Goal: Task Accomplishment & Management: Complete application form

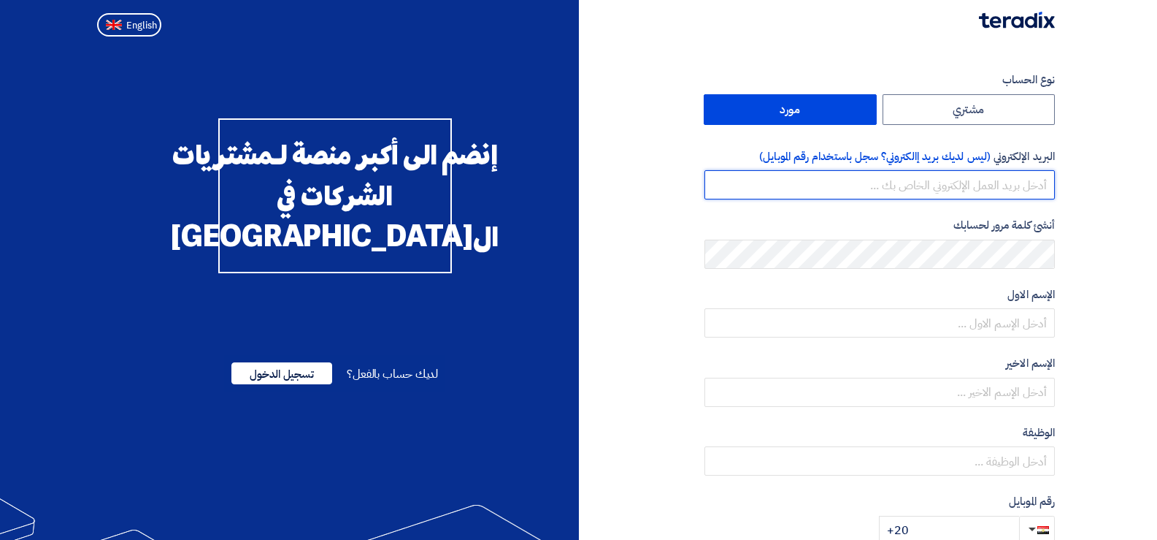
click at [921, 183] on input "email" at bounding box center [880, 184] width 350 height 29
paste input "anaszedan78@gmail.com"
type input "anaszedan78@gmail.com"
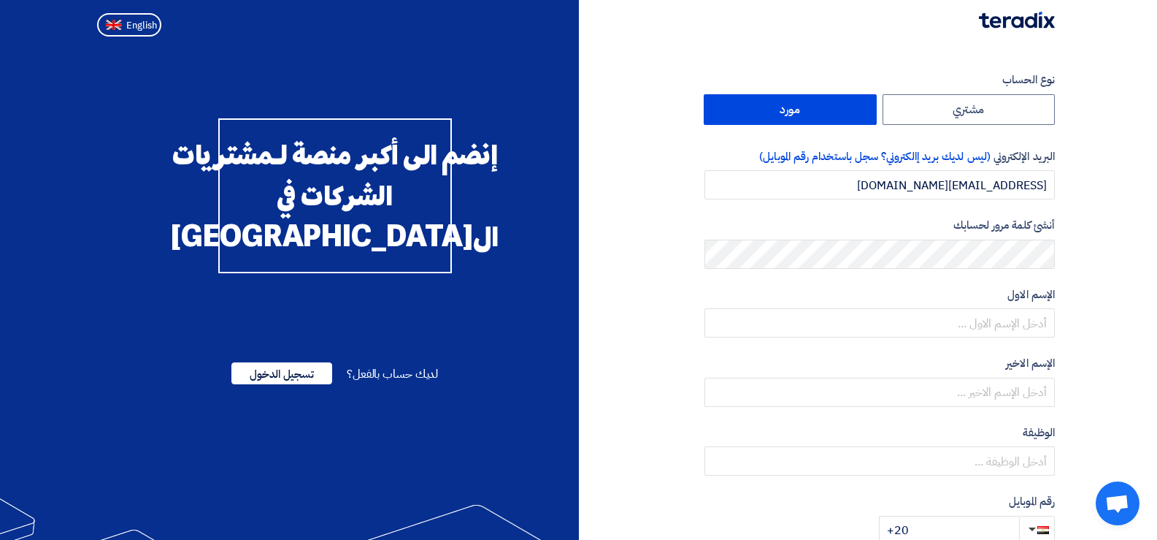
click at [1106, 171] on section "نوع الحساب مشتري مورد البريد الإلكتروني (ليس لديك بريد إالكتروني؟ سجل باستخدام …" at bounding box center [578, 421] width 1157 height 759
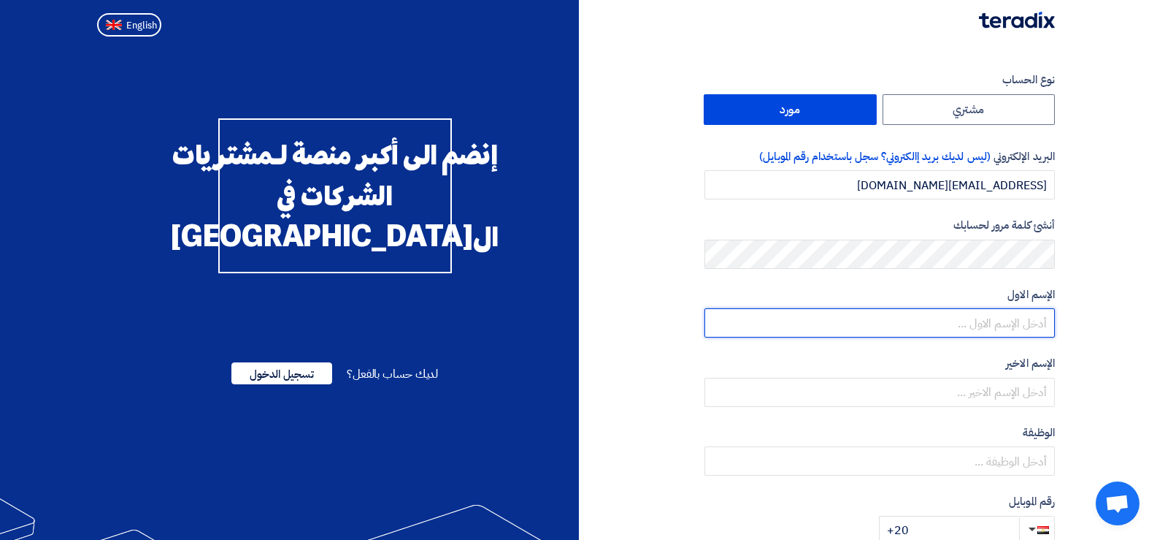
click at [936, 323] on input "text" at bounding box center [880, 322] width 350 height 29
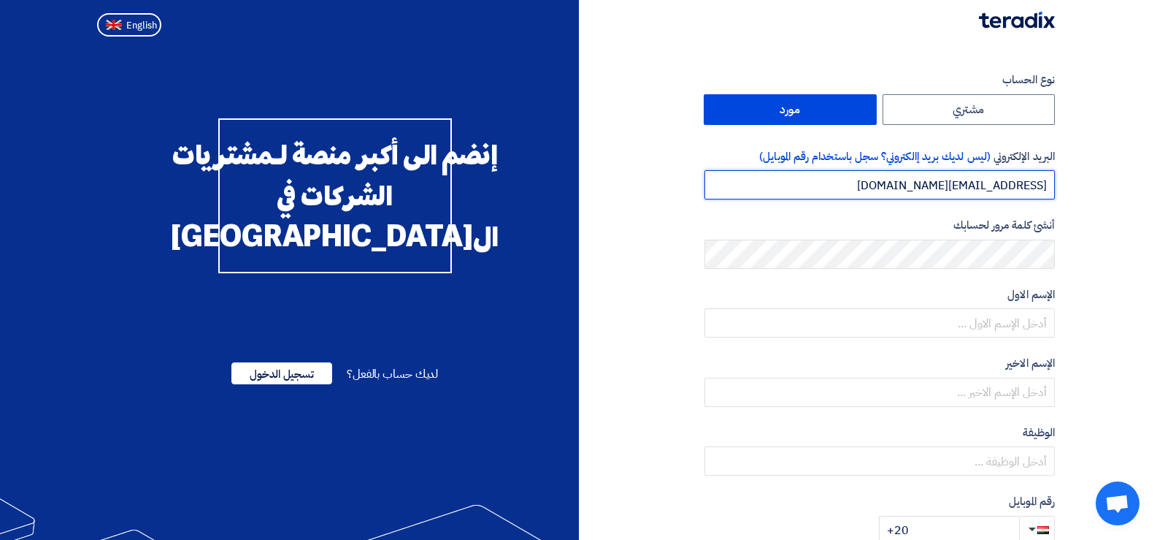
drag, startPoint x: 967, startPoint y: 184, endPoint x: 911, endPoint y: 185, distance: 55.5
click at [911, 185] on input "anaszedan78@gmail.com" at bounding box center [880, 184] width 350 height 29
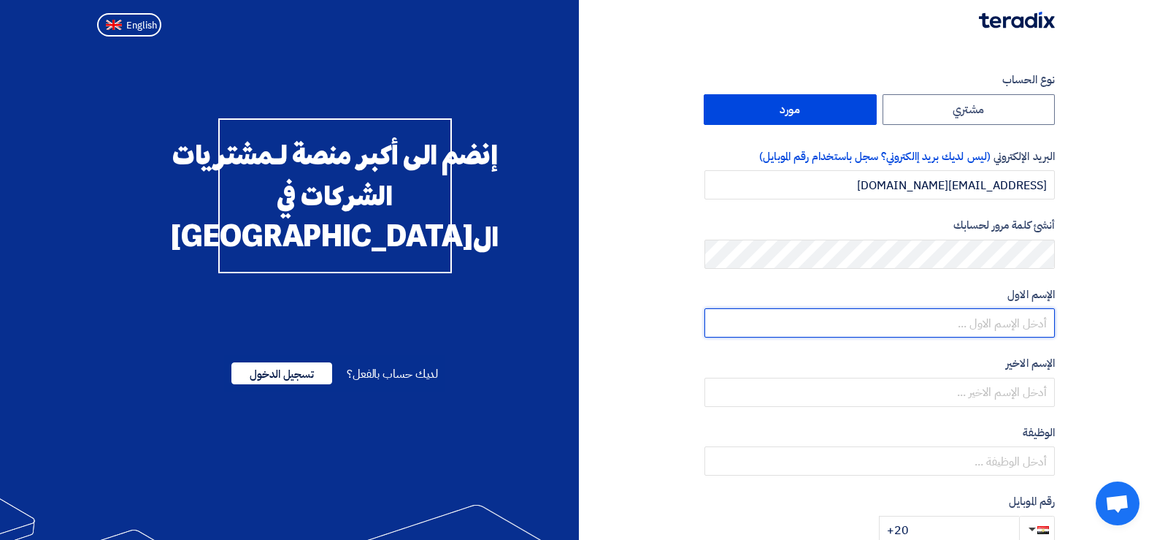
click at [981, 319] on input "text" at bounding box center [880, 322] width 350 height 29
paste input "anaszedan"
type input "anaszedan"
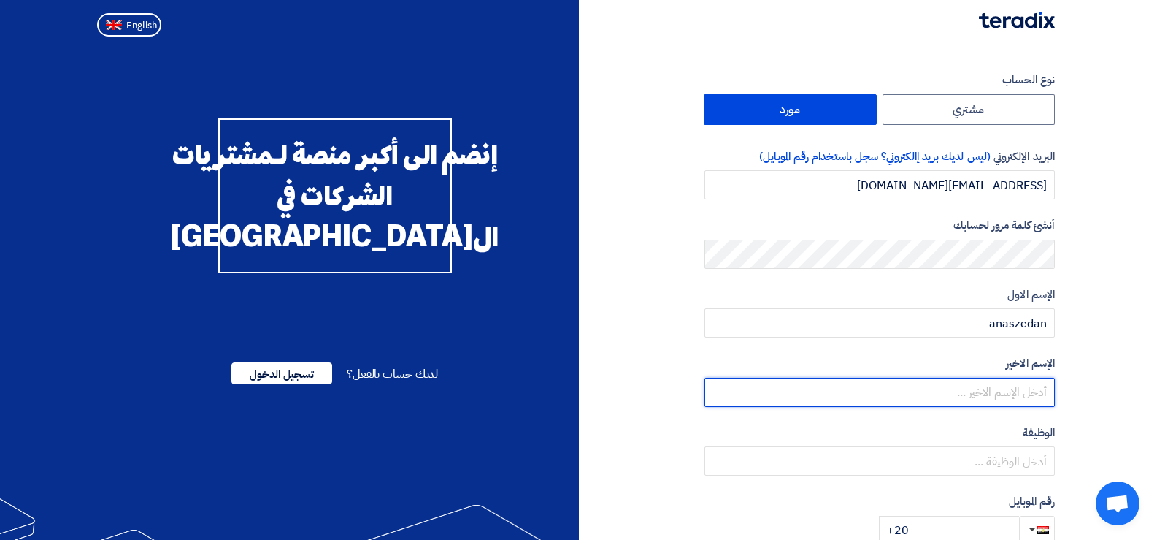
click at [966, 394] on input "text" at bounding box center [880, 391] width 350 height 29
paste input "anaszedan"
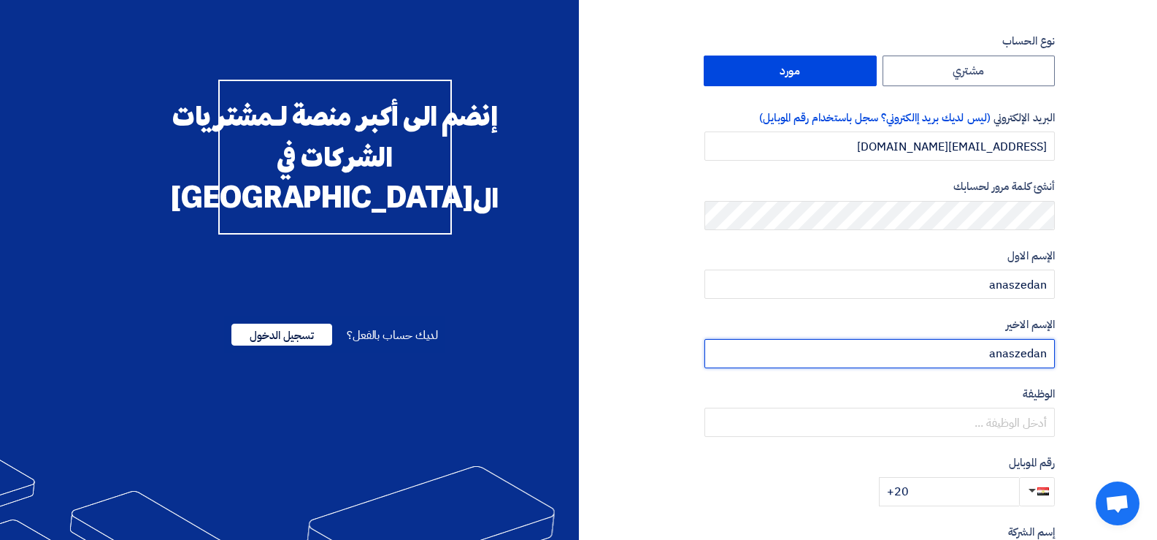
scroll to position [73, 0]
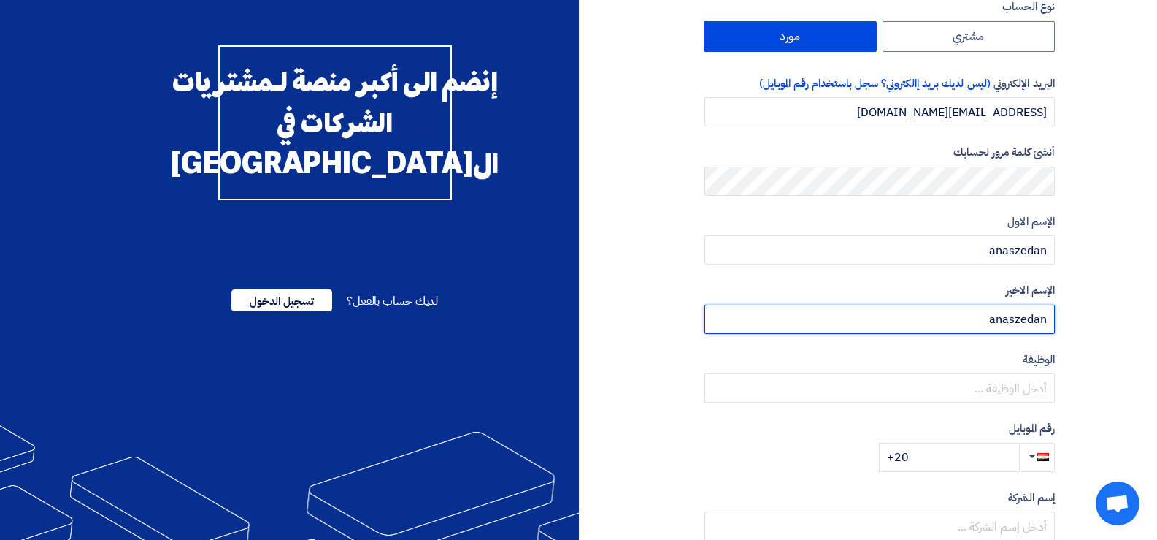
type input "anaszedan"
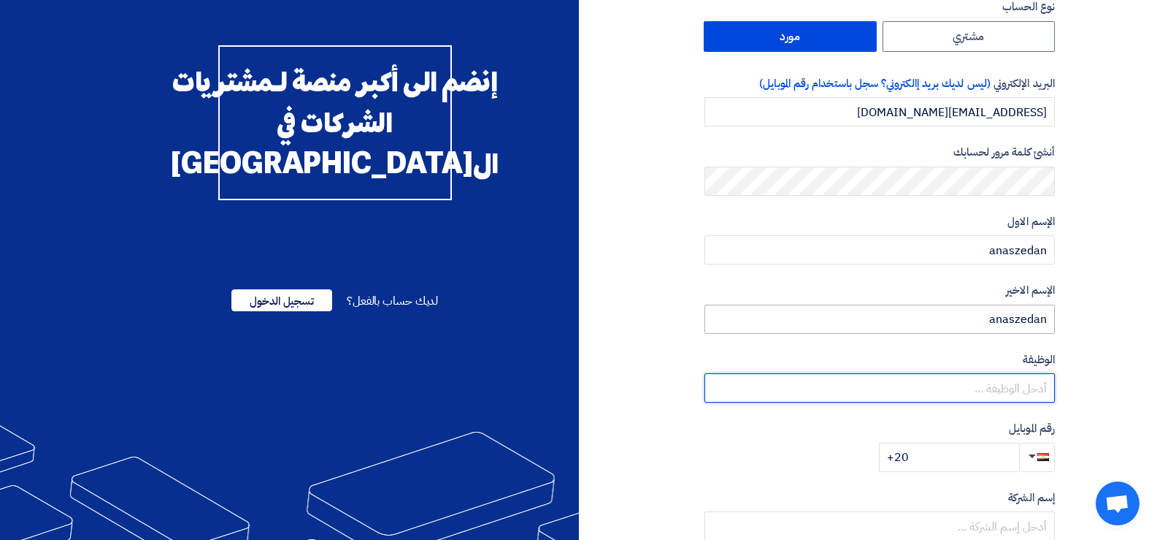
click at [966, 394] on input "text" at bounding box center [880, 387] width 350 height 29
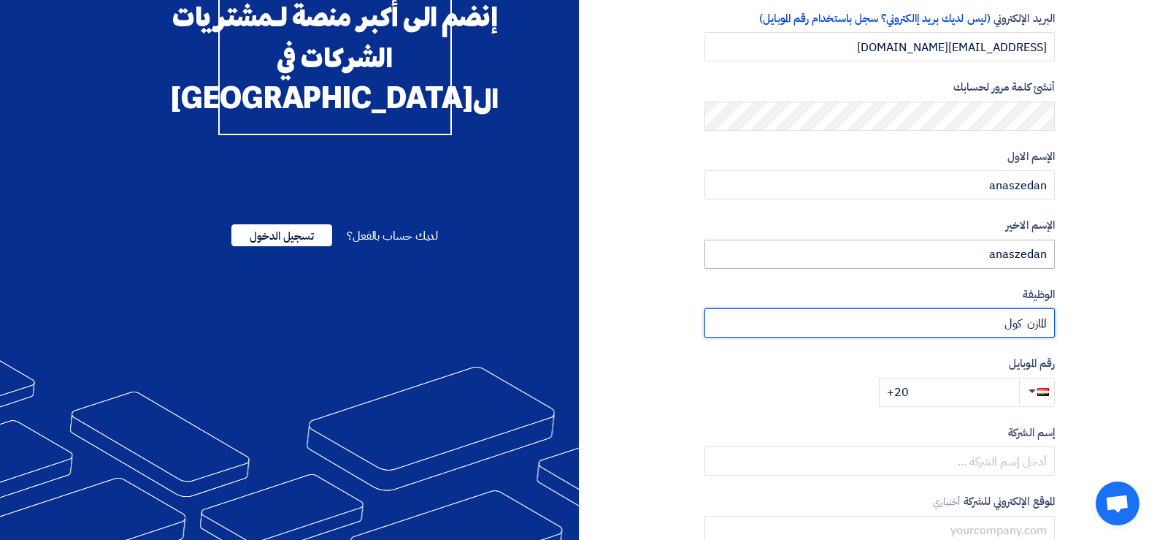
scroll to position [146, 0]
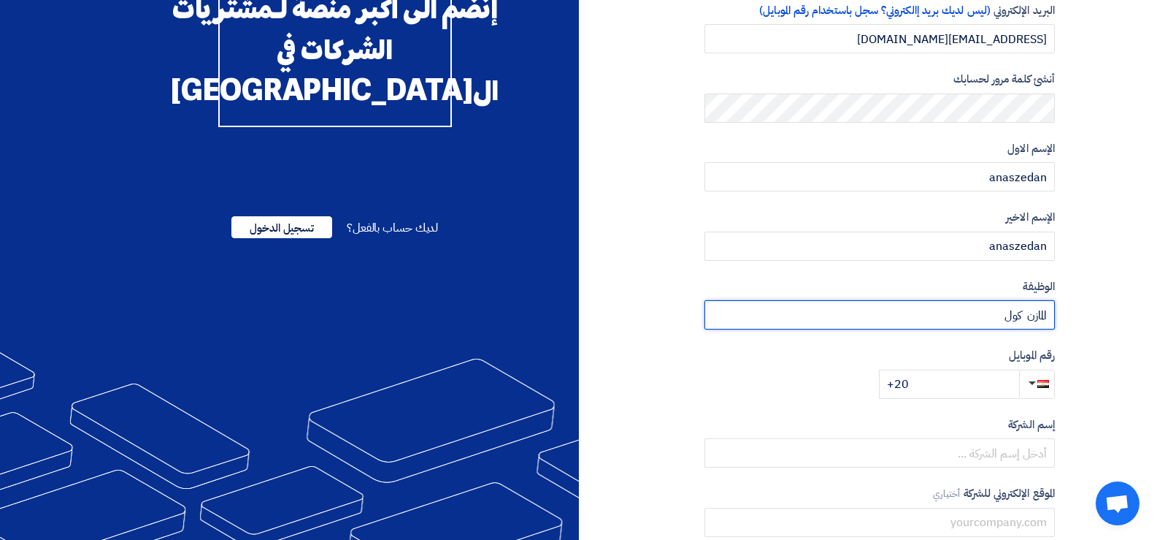
type input "المازن كول"
click at [944, 394] on input "+20" at bounding box center [949, 383] width 140 height 29
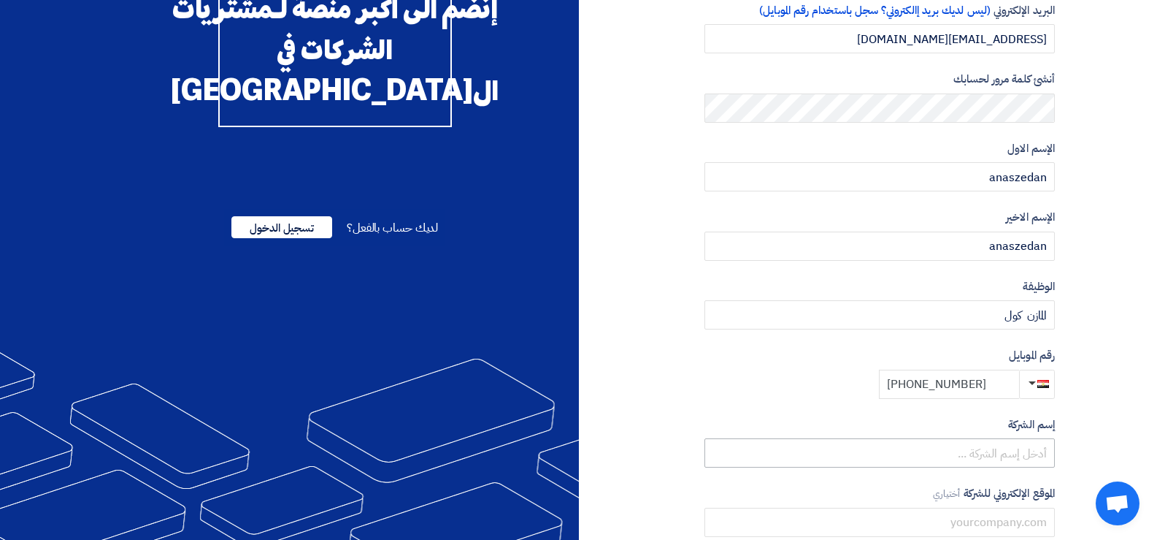
type input "+201027739919"
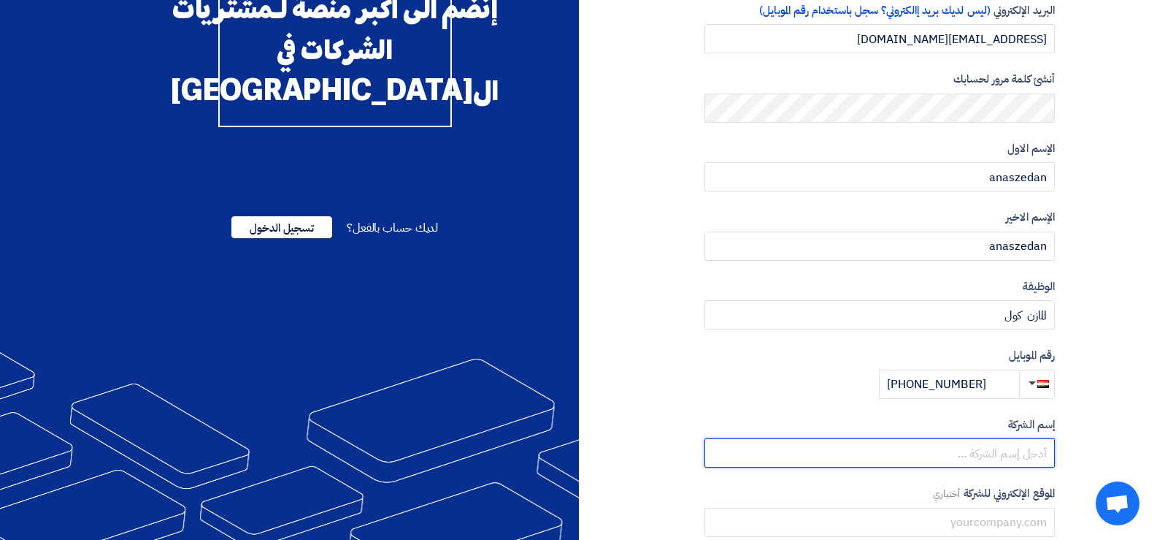
click at [948, 456] on input "text" at bounding box center [880, 452] width 350 height 29
type input "المازن كول"
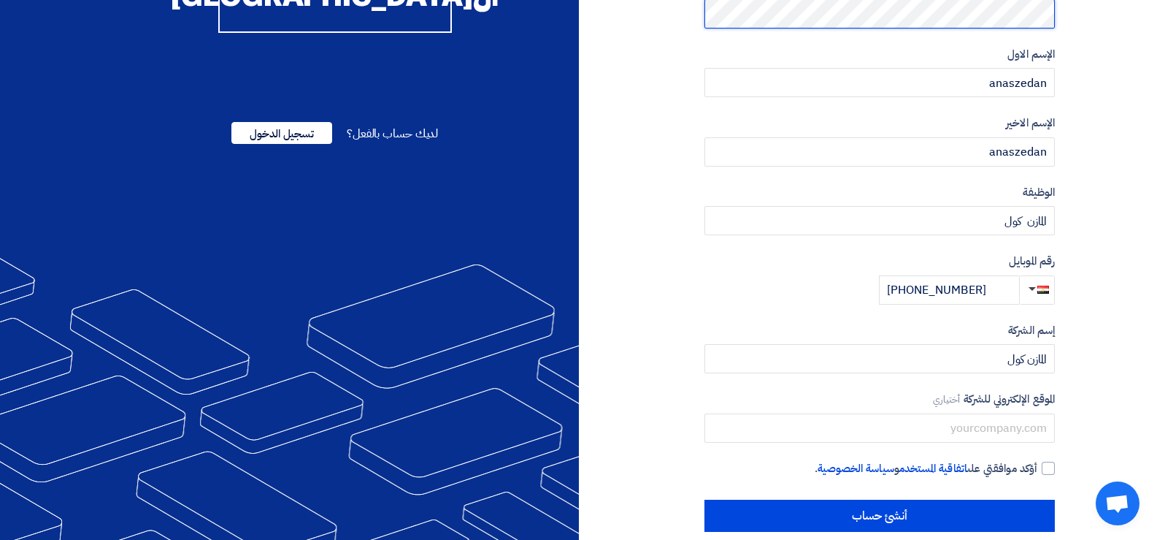
scroll to position [261, 0]
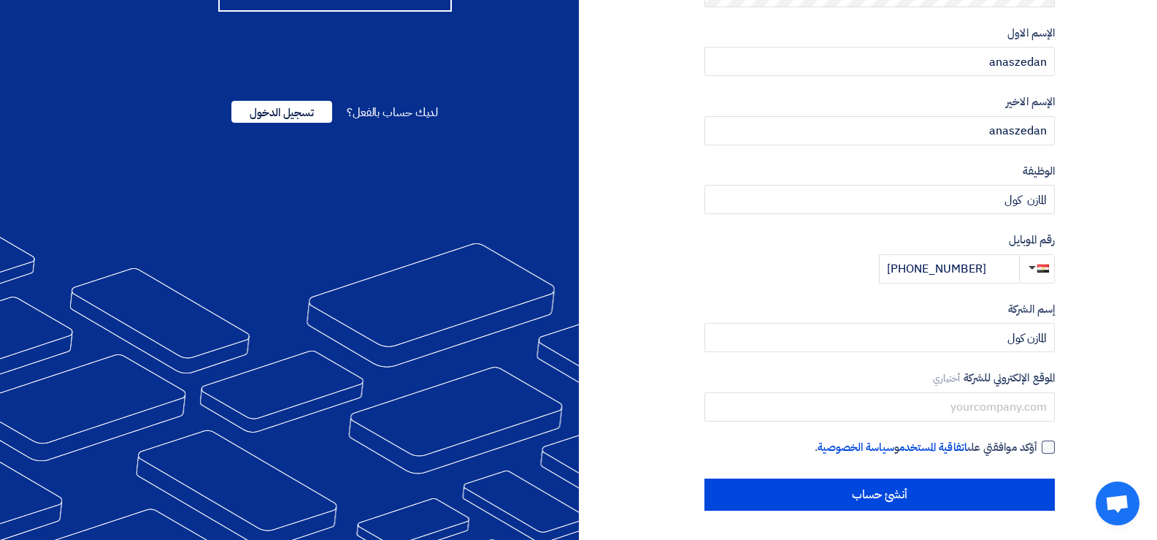
click at [1052, 453] on div at bounding box center [1048, 446] width 13 height 13
click at [1038, 453] on input "أؤكد موافقتي على اتفاقية المستخدم و سياسة الخصوصية ." at bounding box center [862, 453] width 350 height 29
checkbox input "true"
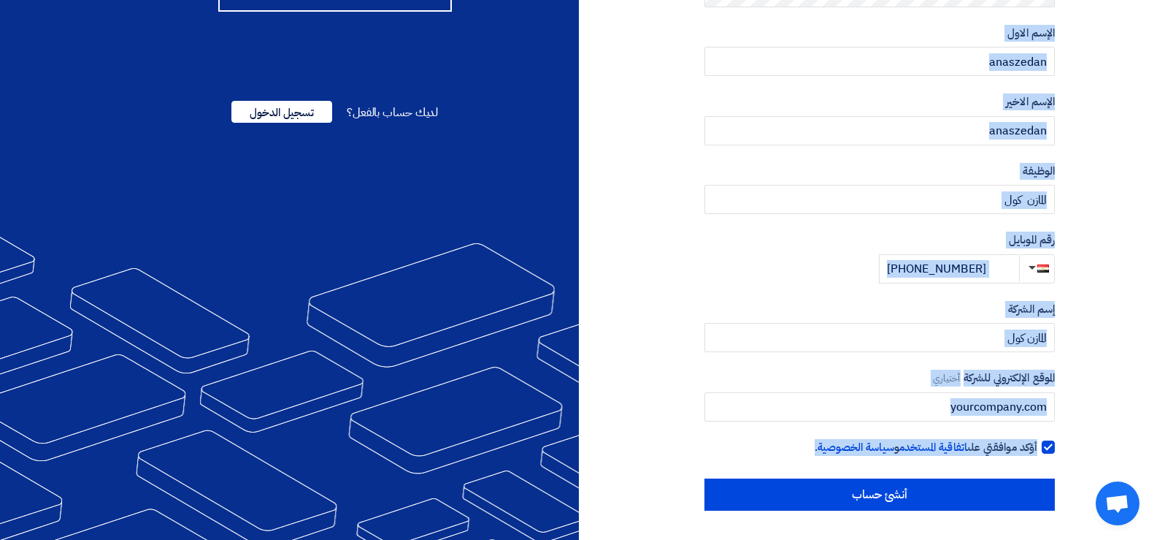
drag, startPoint x: 1110, startPoint y: 158, endPoint x: 890, endPoint y: 537, distance: 438.0
click at [890, 537] on section "نوع الحساب مشتري مورد البريد الإلكتروني (ليس لديك بريد إالكتروني؟ سجل باستخدام …" at bounding box center [578, 160] width 1157 height 759
copy div "البريد الإلكتروني (ليس لديك بريد إالكتروني؟ سجل باستخدام رقم الموبايل) أنشئ كلم…"
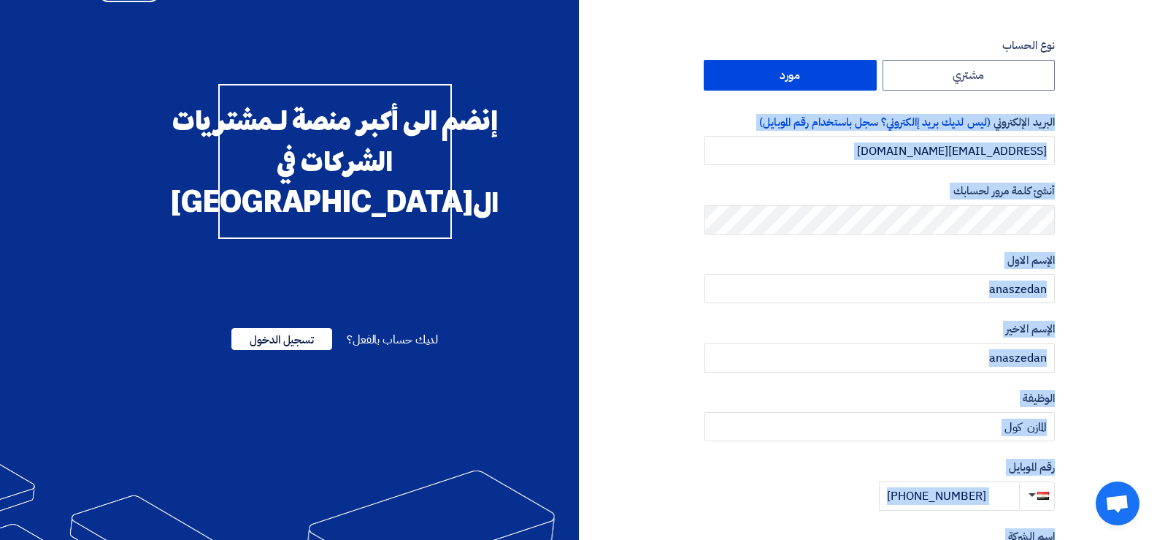
scroll to position [0, 0]
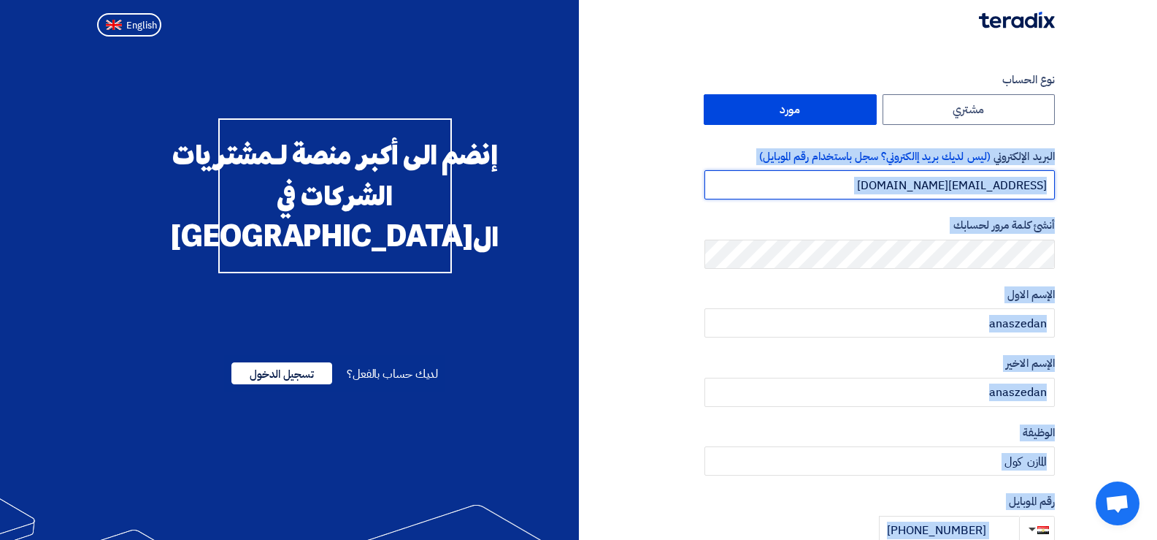
click at [963, 178] on input "anaszedan78@gmail.com" at bounding box center [880, 184] width 350 height 29
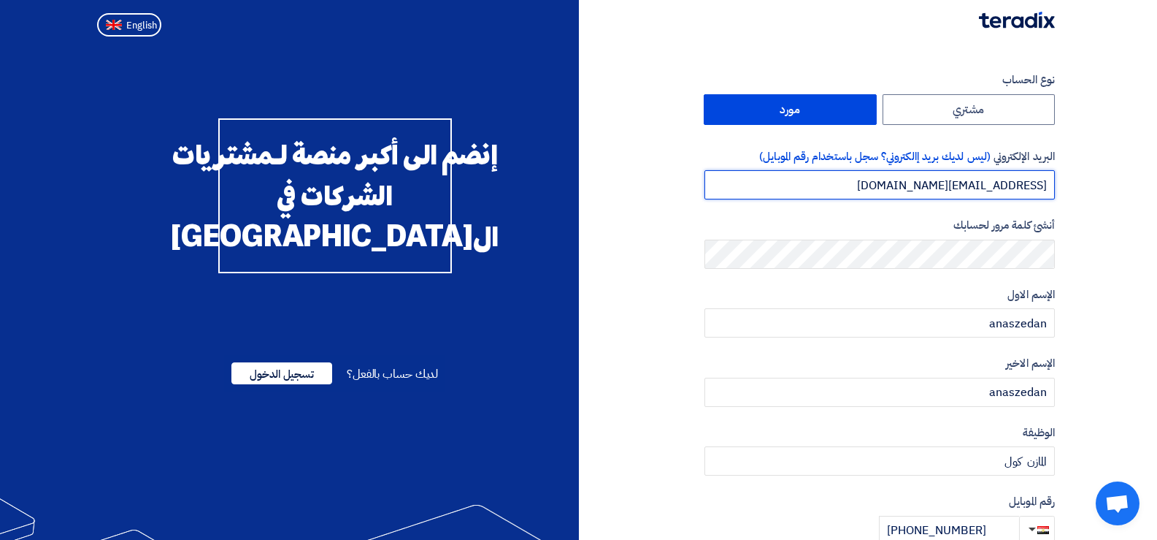
drag, startPoint x: 894, startPoint y: 188, endPoint x: 1052, endPoint y: 194, distance: 158.5
click at [1052, 194] on input "anaszedan78@gmail.com" at bounding box center [880, 184] width 350 height 29
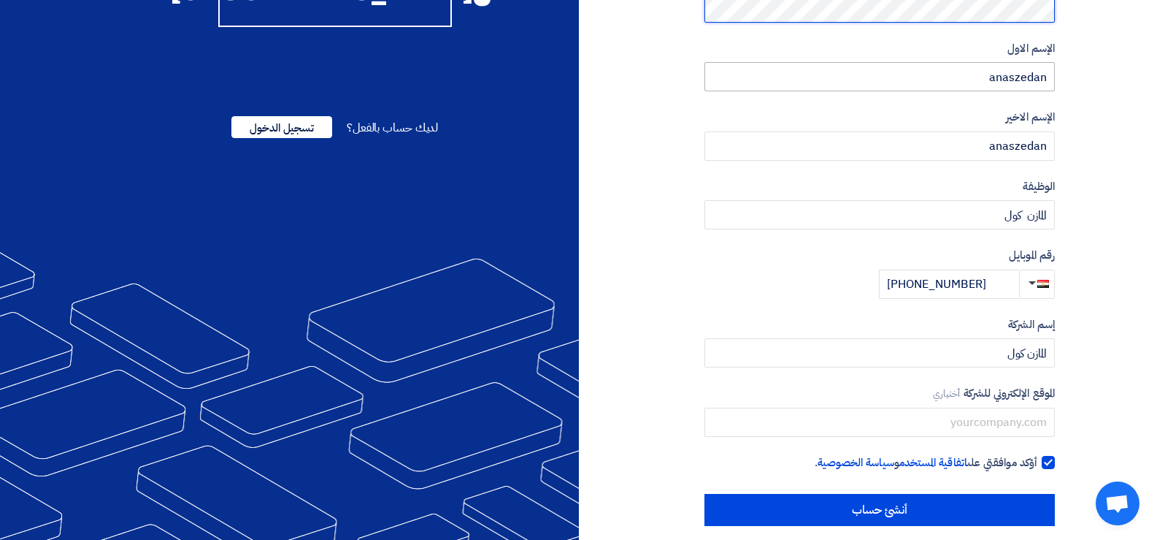
scroll to position [261, 0]
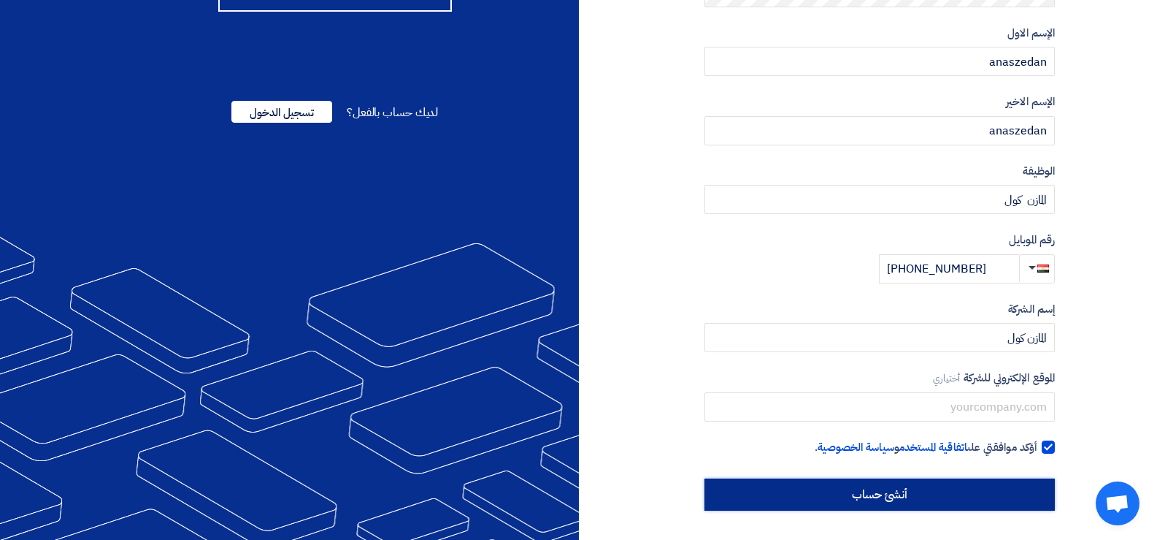
click at [933, 498] on input "أنشئ حساب" at bounding box center [880, 494] width 350 height 32
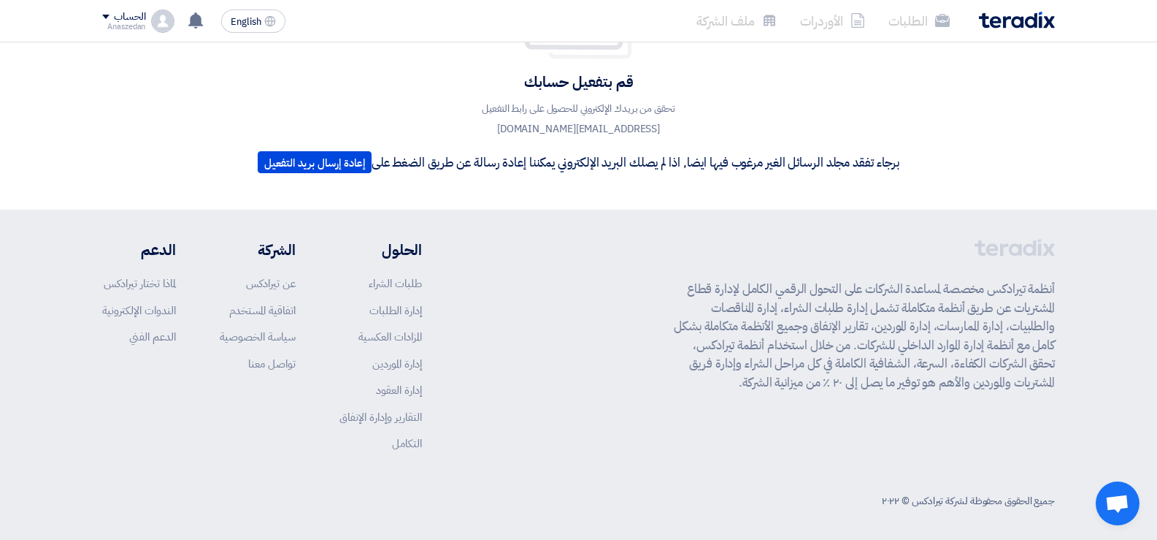
scroll to position [147, 0]
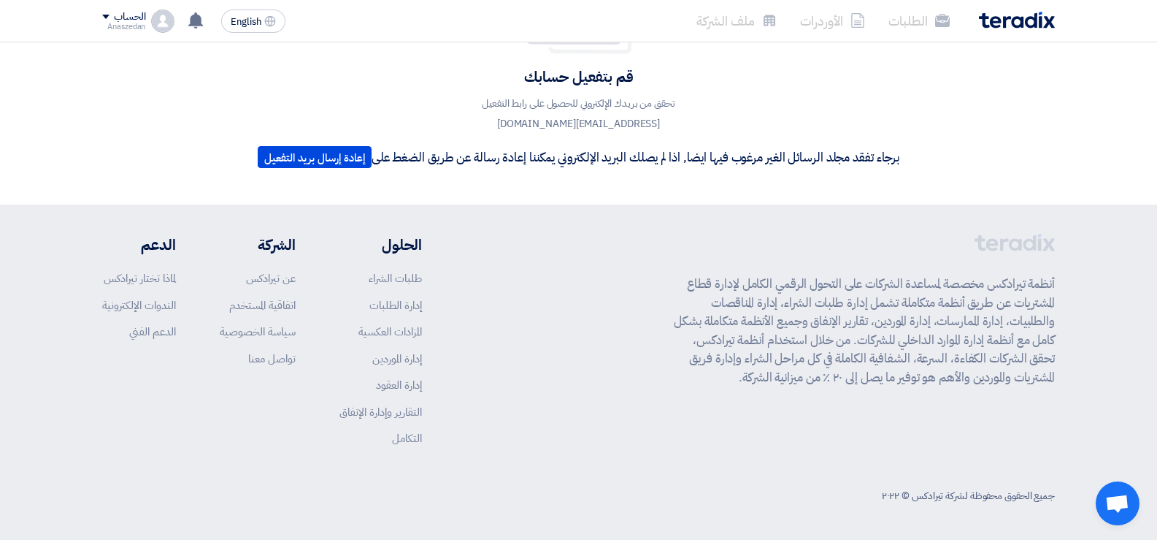
click at [1130, 497] on span "Open chat" at bounding box center [1118, 503] width 44 height 44
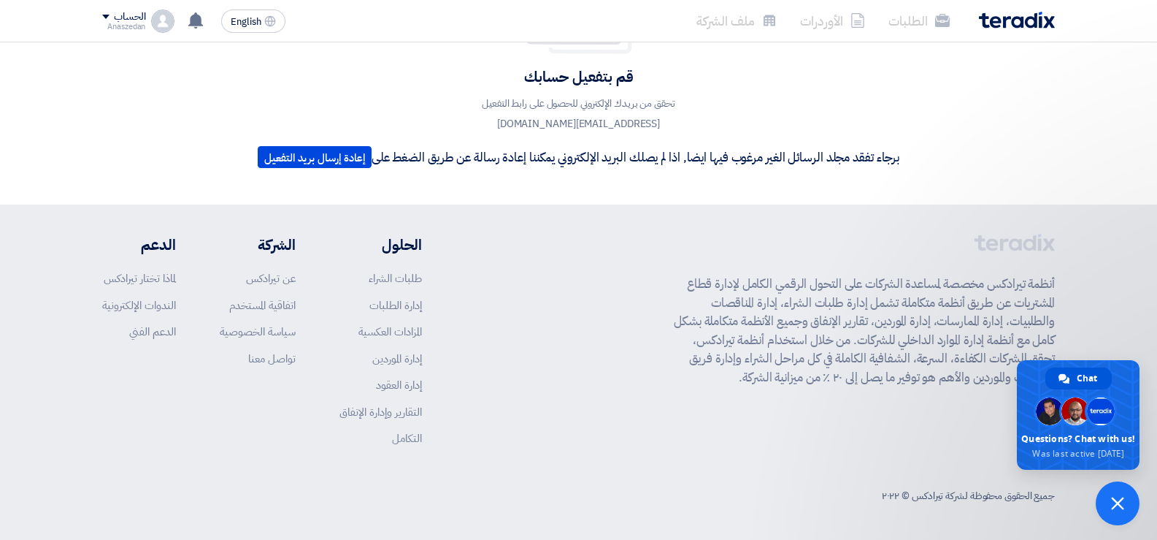
scroll to position [0, 0]
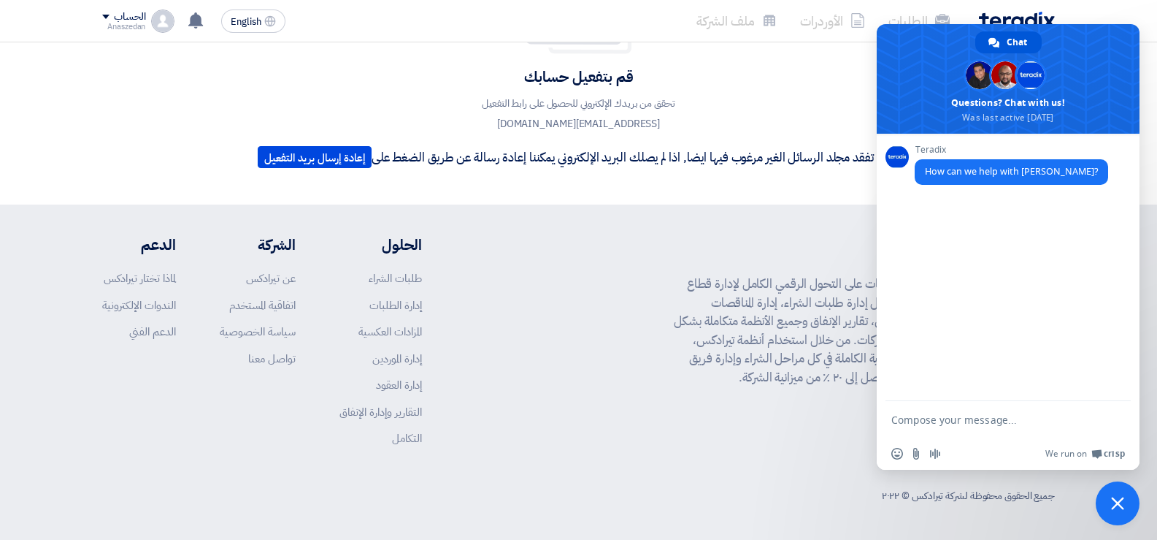
click at [599, 125] on p "تحقق من بريدك الإلكتروني للحصول على رابط التفعيل [EMAIL_ADDRESS][DOMAIN_NAME]" at bounding box center [579, 113] width 263 height 41
click at [548, 298] on div "أنظمة تيرادكس مخصصة لمساعدة الشركات على التحول الرقمي الكامل لإدارة قطاع المشتر…" at bounding box center [578, 351] width 953 height 235
click at [1133, 508] on span "Close chat" at bounding box center [1118, 503] width 44 height 44
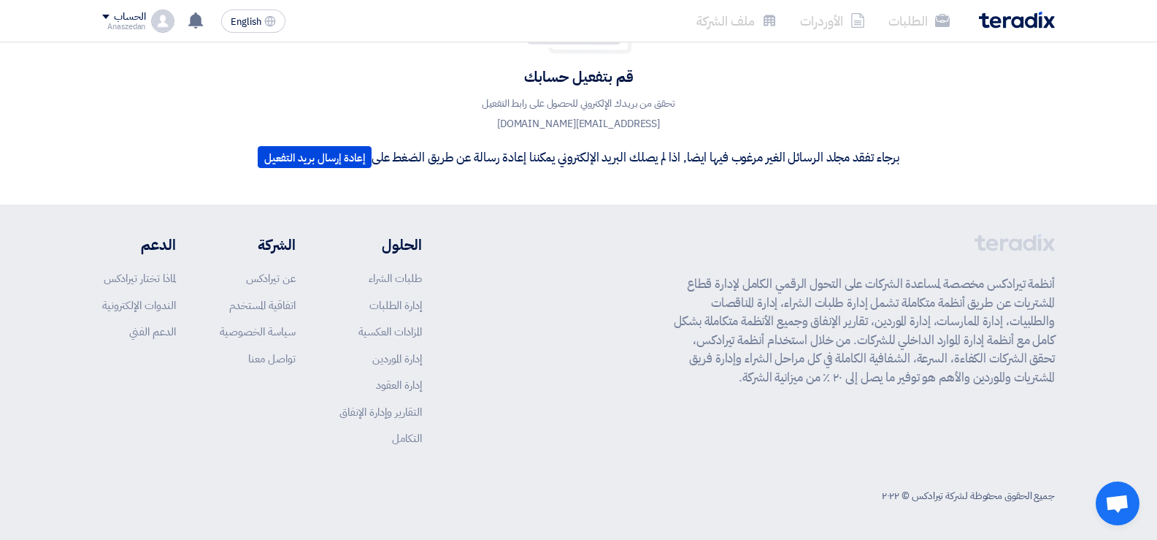
click at [112, 23] on div "Anaszedan" at bounding box center [123, 27] width 43 height 8
click at [231, 61] on li "الطلبات" at bounding box center [179, 56] width 152 height 29
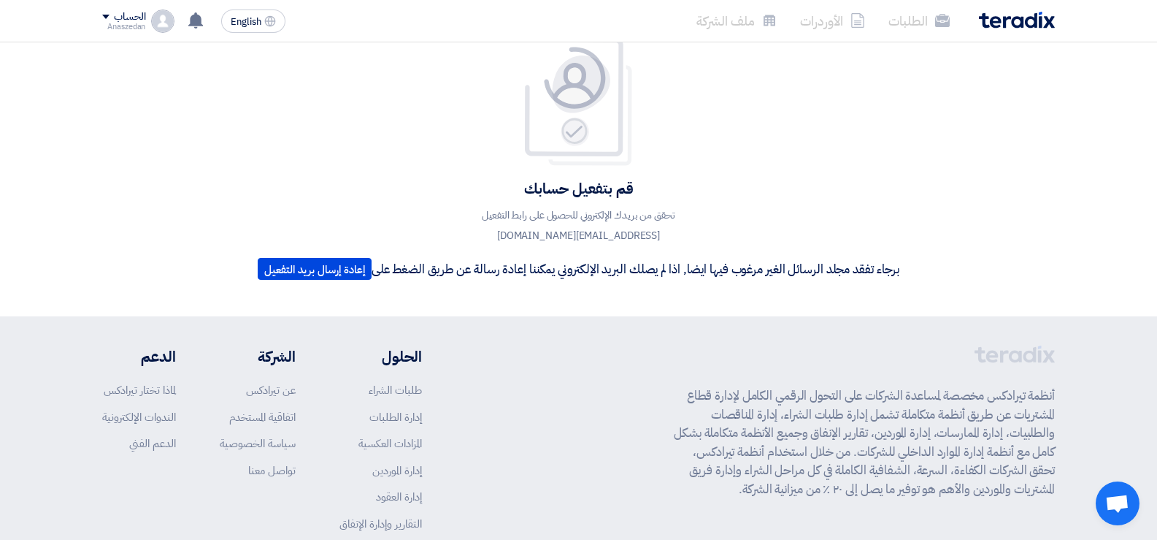
scroll to position [0, 0]
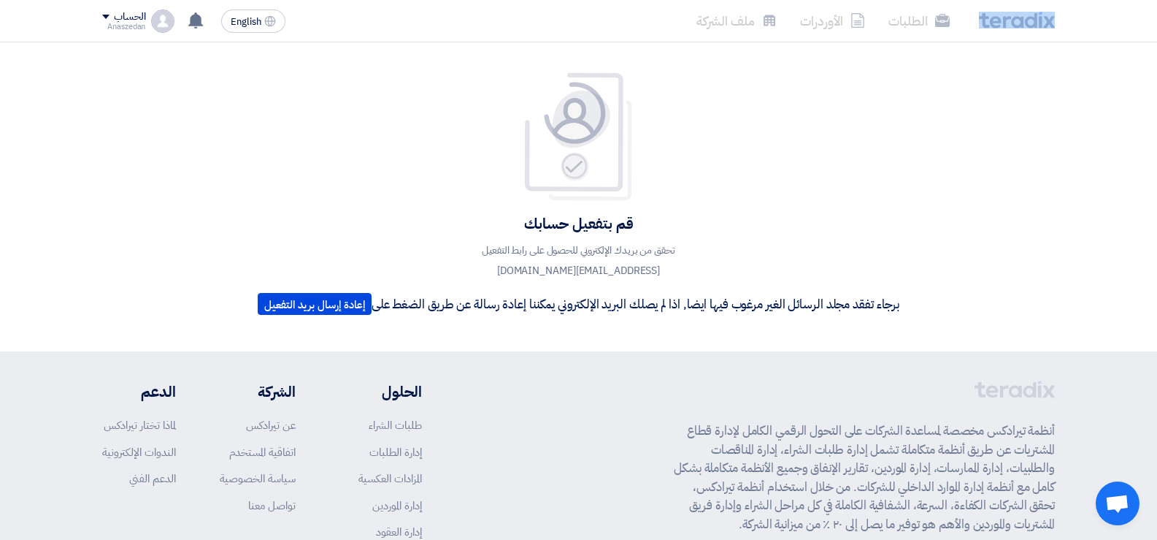
drag, startPoint x: 1062, startPoint y: 20, endPoint x: 997, endPoint y: 20, distance: 64.3
click at [997, 20] on div "الطلبات الأوردرات ملف الشركة English EN لا توجد إشعارات جديدة لديك الحساب Anasz…" at bounding box center [578, 21] width 975 height 42
copy link
click at [1024, 61] on div "قم بتفعيل حسابك تحقق من بريدك الإلكتروني للحصول على رابط التفعيل anaszedan78@gm…" at bounding box center [578, 196] width 1157 height 309
drag, startPoint x: 1059, startPoint y: 19, endPoint x: 983, endPoint y: 22, distance: 76.7
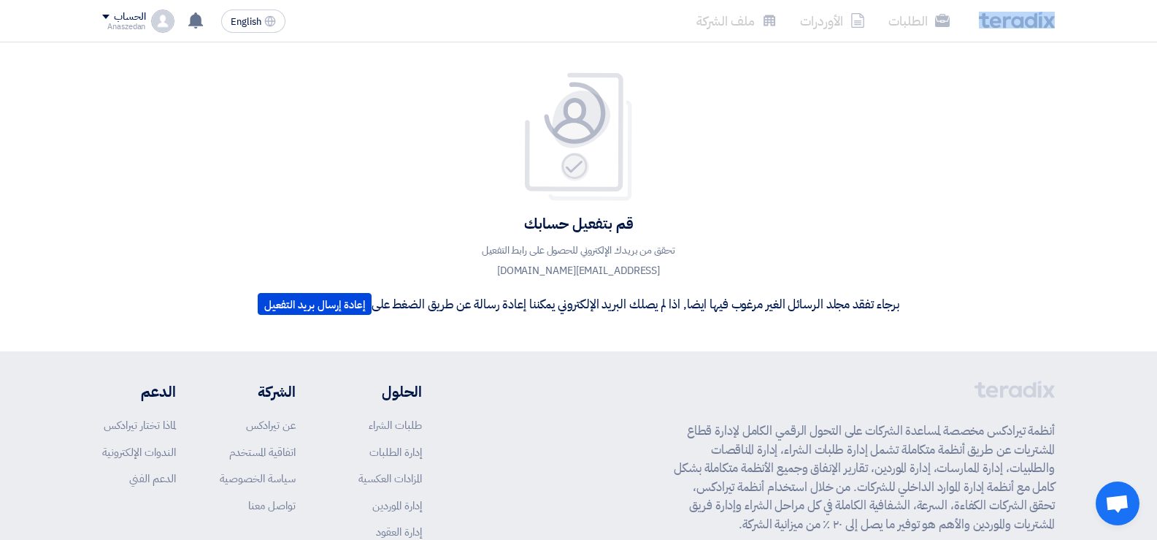
click at [983, 22] on div "الطلبات الأوردرات ملف الشركة English EN لا توجد إشعارات جديدة لديك الحساب Anasz…" at bounding box center [578, 21] width 975 height 42
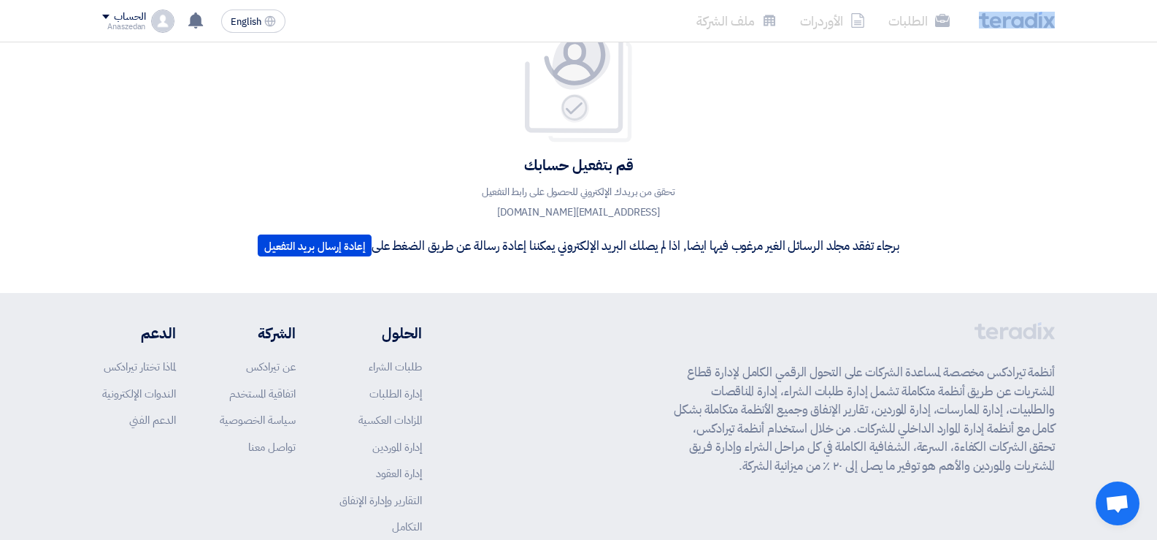
scroll to position [147, 0]
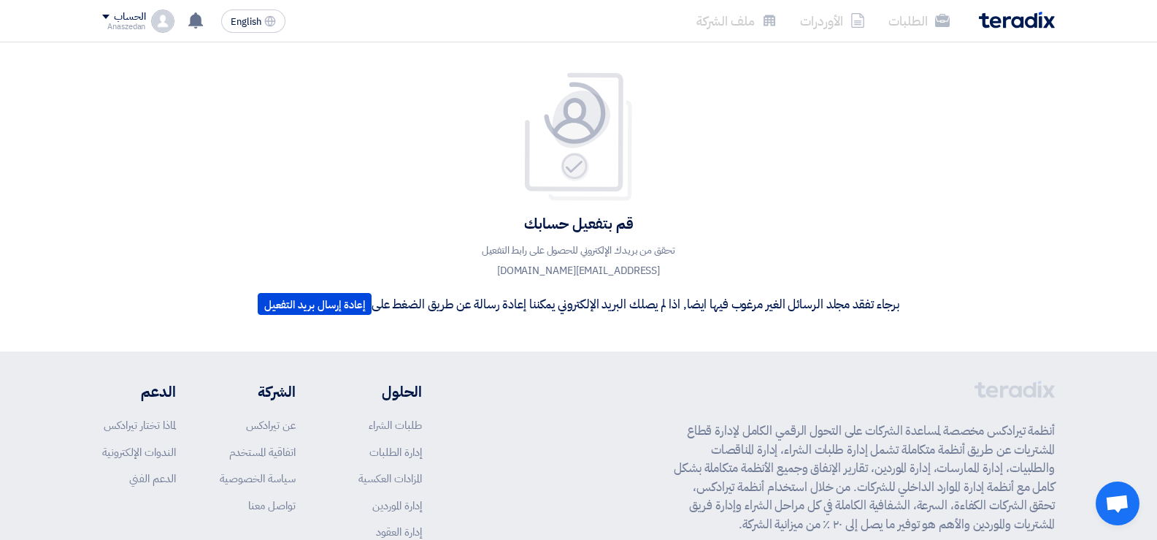
click at [577, 191] on img at bounding box center [579, 137] width 117 height 131
click at [159, 26] on img at bounding box center [162, 20] width 23 height 23
click at [845, 110] on div "قم بتفعيل حسابك تحقق من بريدك الإلكتروني للحصول على رابط التفعيل anaszedan78@gm…" at bounding box center [579, 197] width 664 height 250
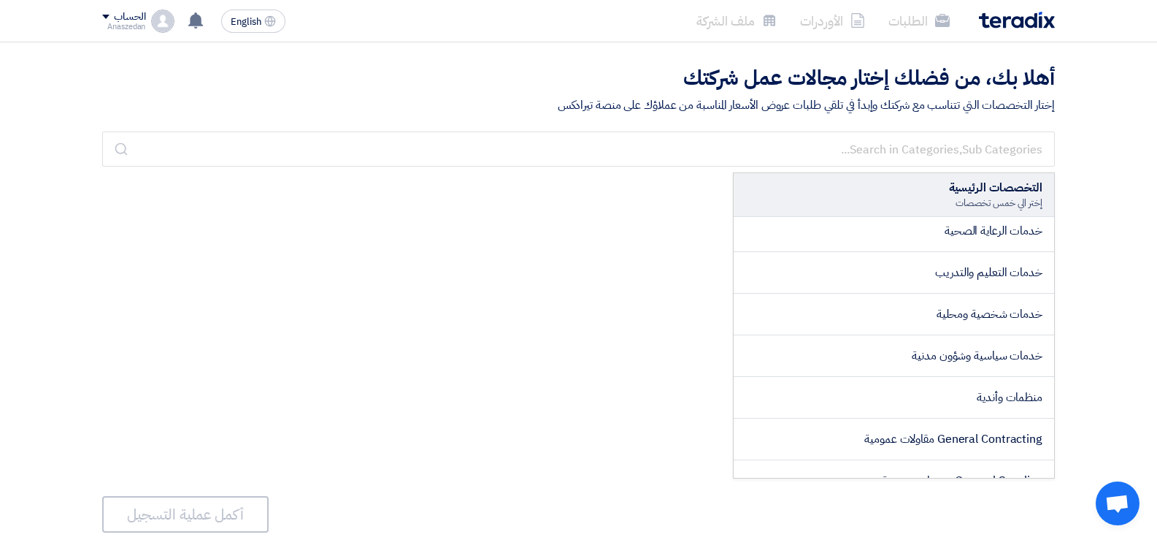
scroll to position [2402, 0]
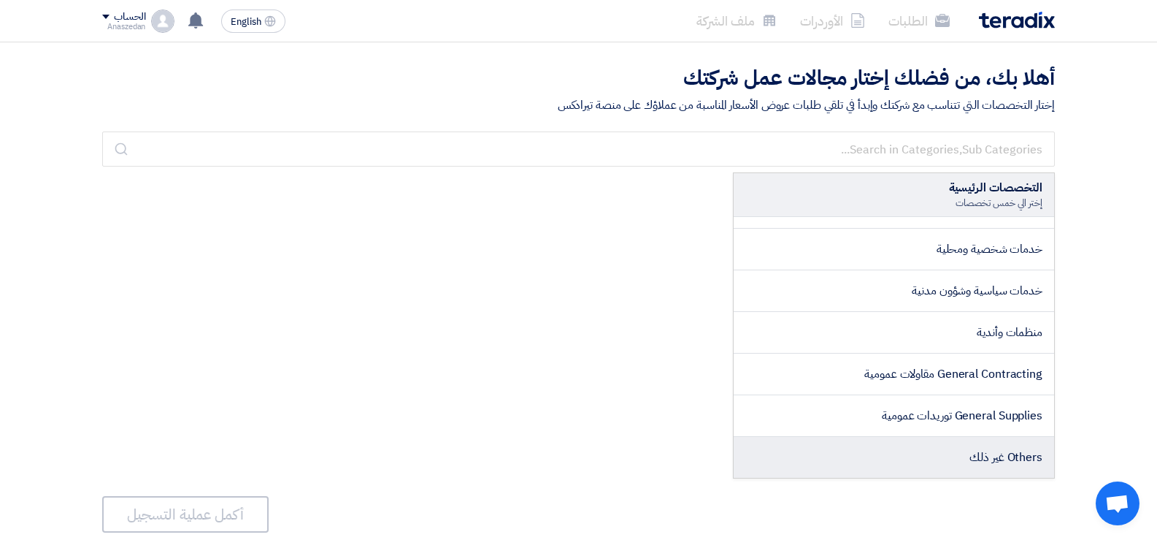
click at [992, 461] on span "Others غير ذلك" at bounding box center [1006, 457] width 73 height 18
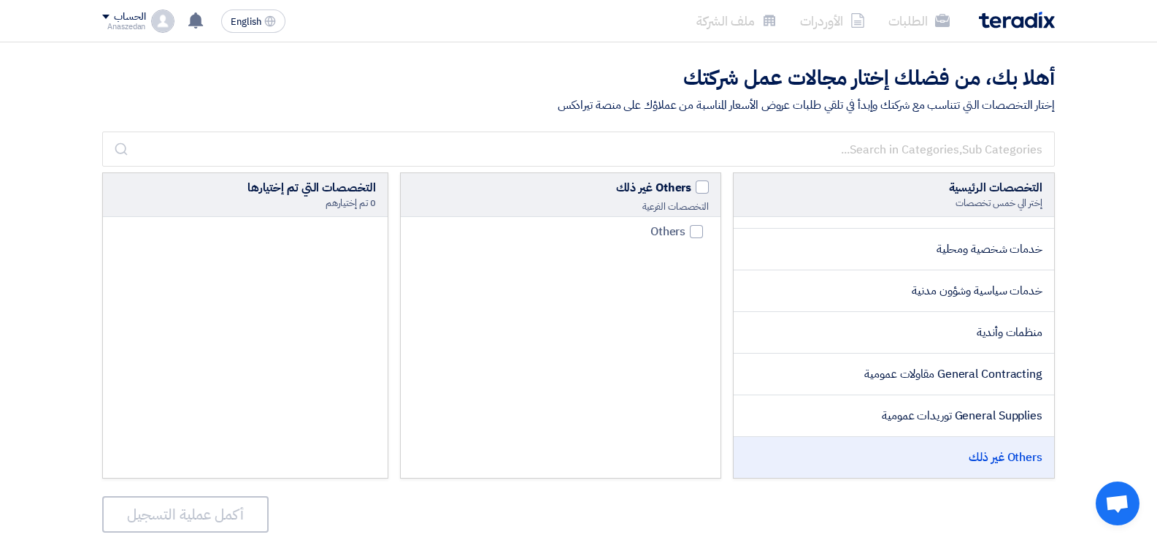
click at [654, 281] on div "Others" at bounding box center [561, 347] width 321 height 261
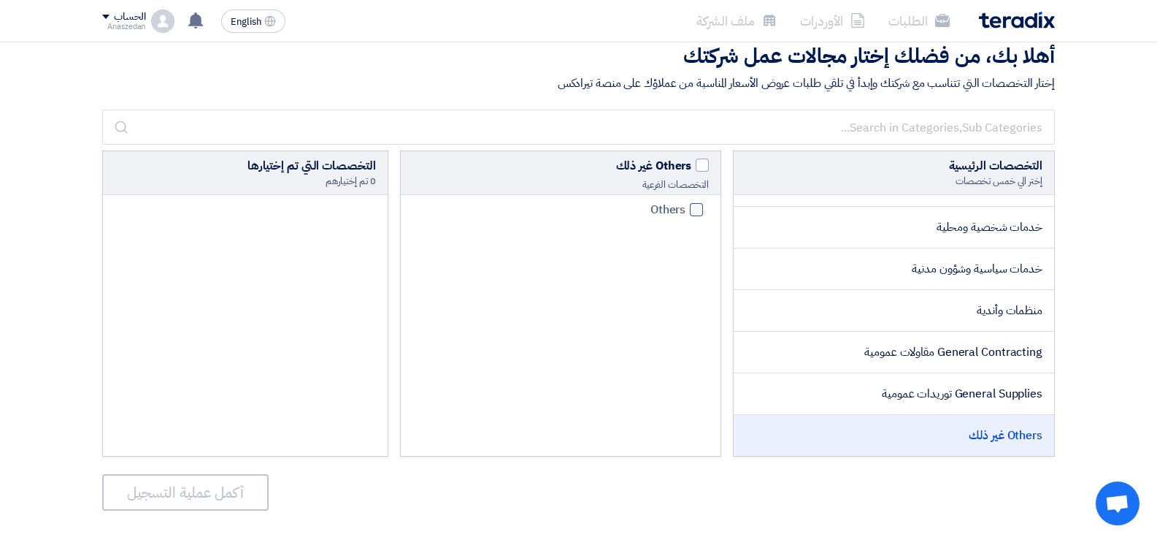
scroll to position [0, 0]
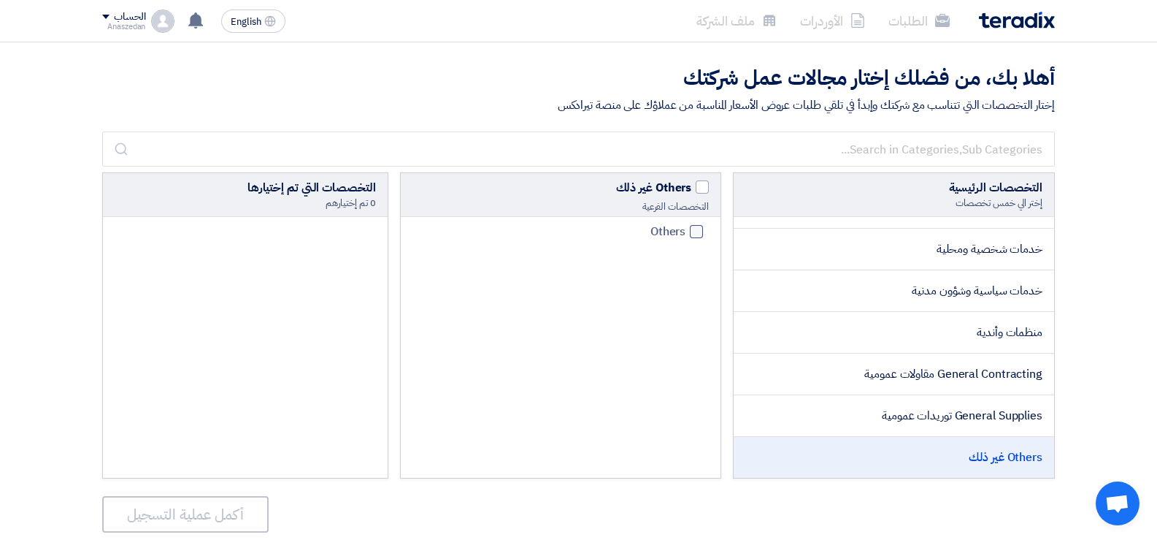
click at [699, 229] on div at bounding box center [696, 231] width 13 height 13
click at [686, 229] on input "Others" at bounding box center [680, 231] width 9 height 9
checkbox input "true"
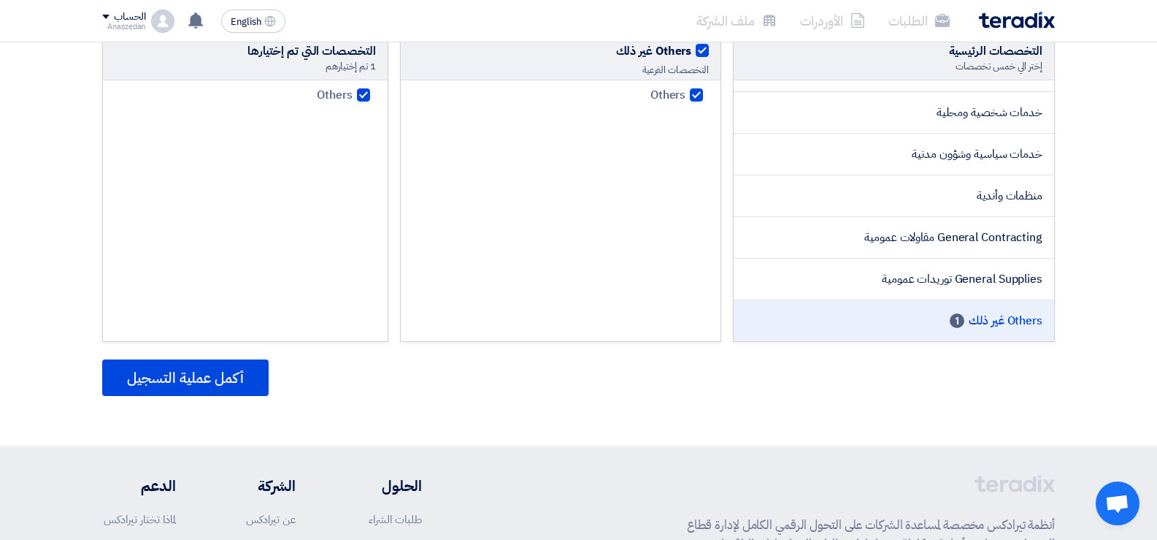
scroll to position [146, 0]
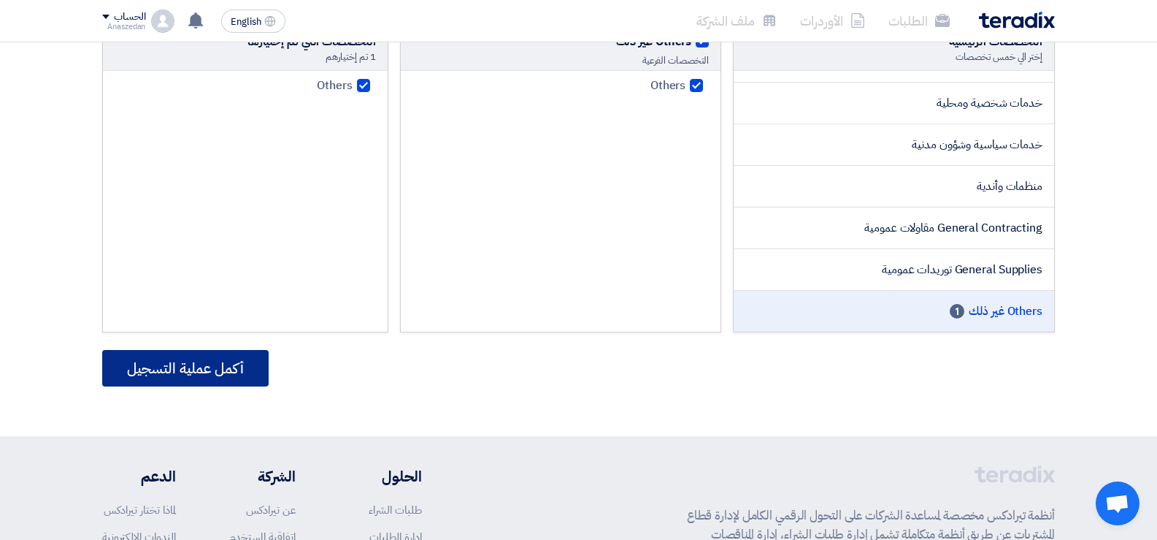
click at [198, 372] on button "أكمل عملية التسجيل" at bounding box center [185, 368] width 166 height 37
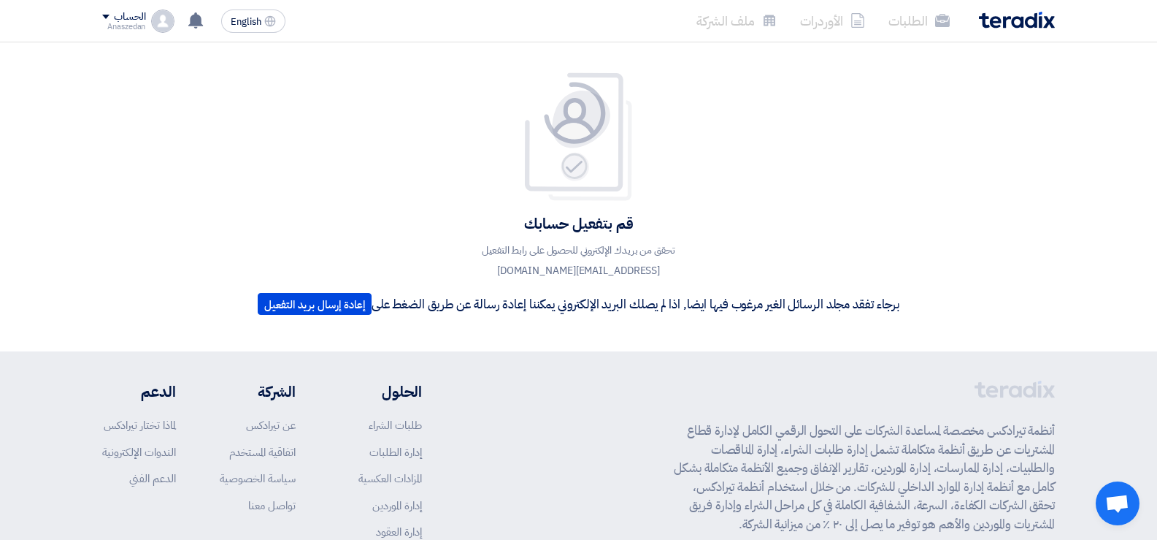
click at [1039, 14] on img at bounding box center [1017, 20] width 76 height 17
click at [1035, 21] on img at bounding box center [1017, 20] width 76 height 17
click at [969, 20] on div "الطلبات الأوردرات ملف الشركة" at bounding box center [769, 21] width 572 height 34
click at [994, 21] on img at bounding box center [1017, 20] width 76 height 17
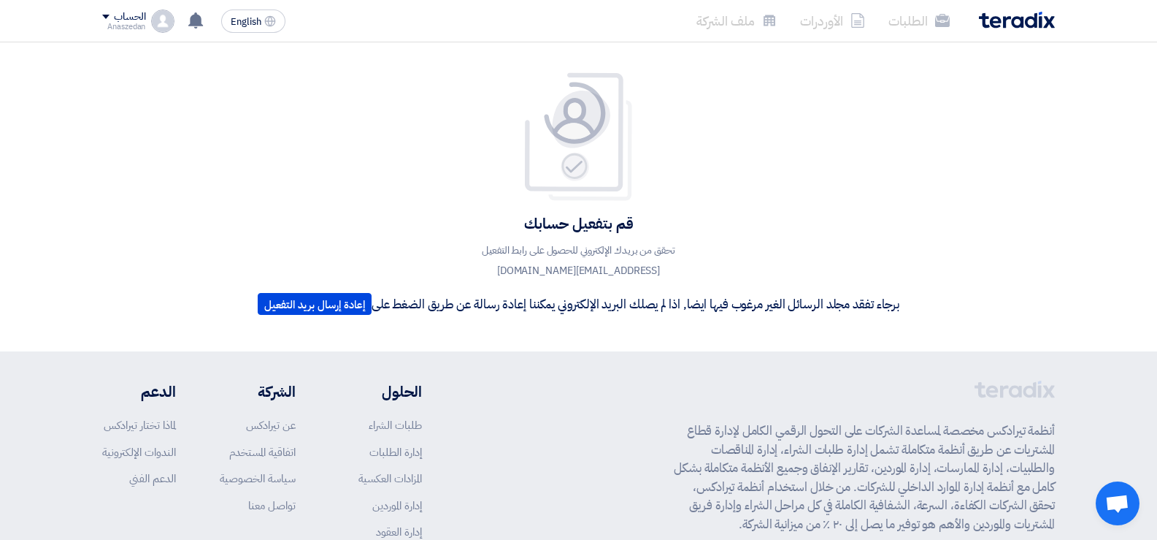
click at [994, 21] on img at bounding box center [1017, 20] width 76 height 17
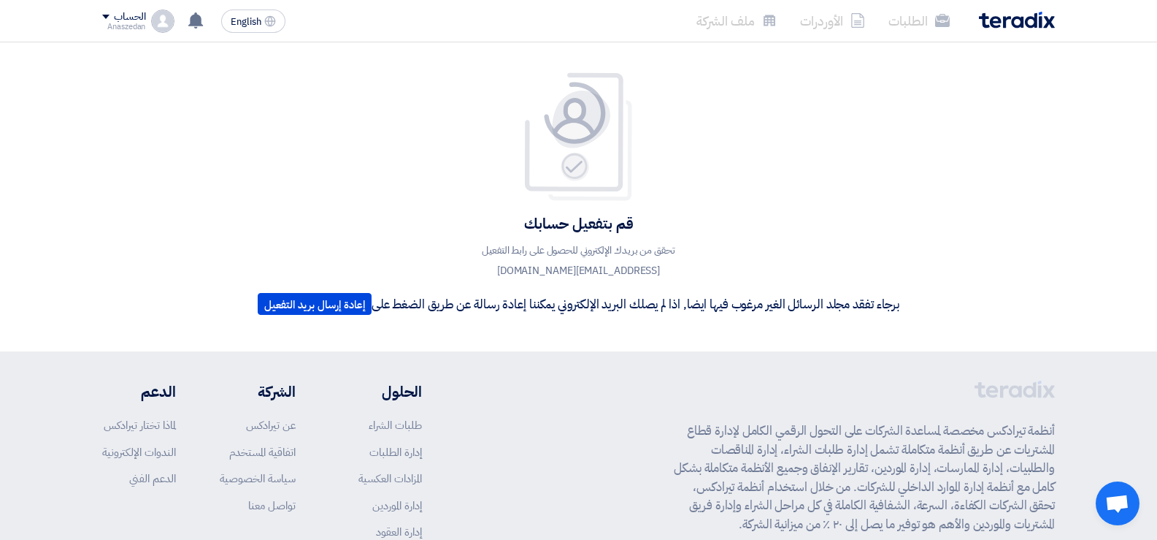
click at [994, 21] on img at bounding box center [1017, 20] width 76 height 17
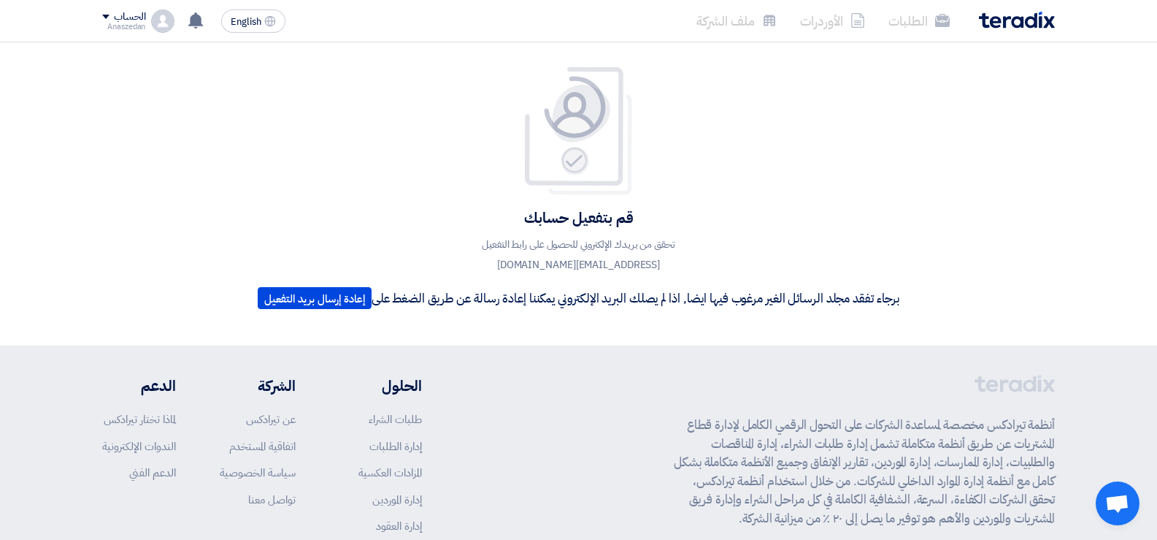
scroll to position [1, 0]
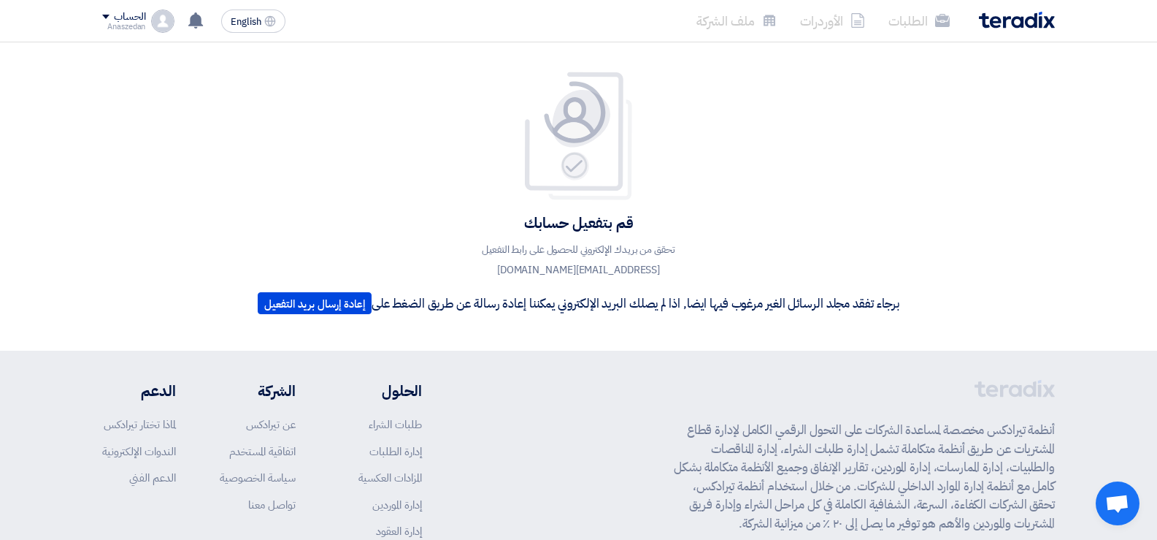
click at [994, 20] on img at bounding box center [1017, 20] width 76 height 17
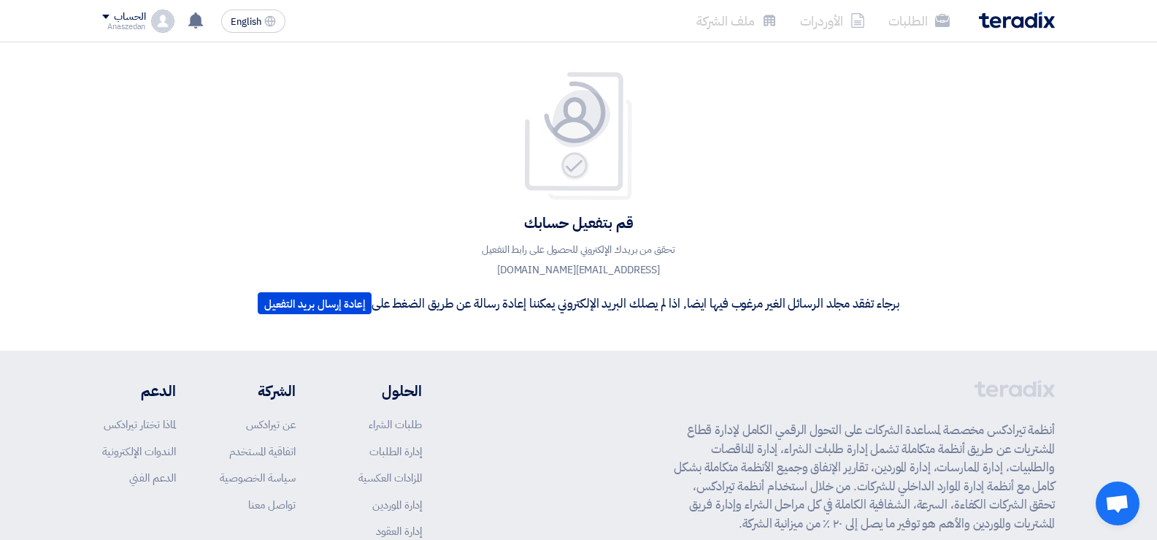
click at [994, 20] on img at bounding box center [1017, 20] width 76 height 17
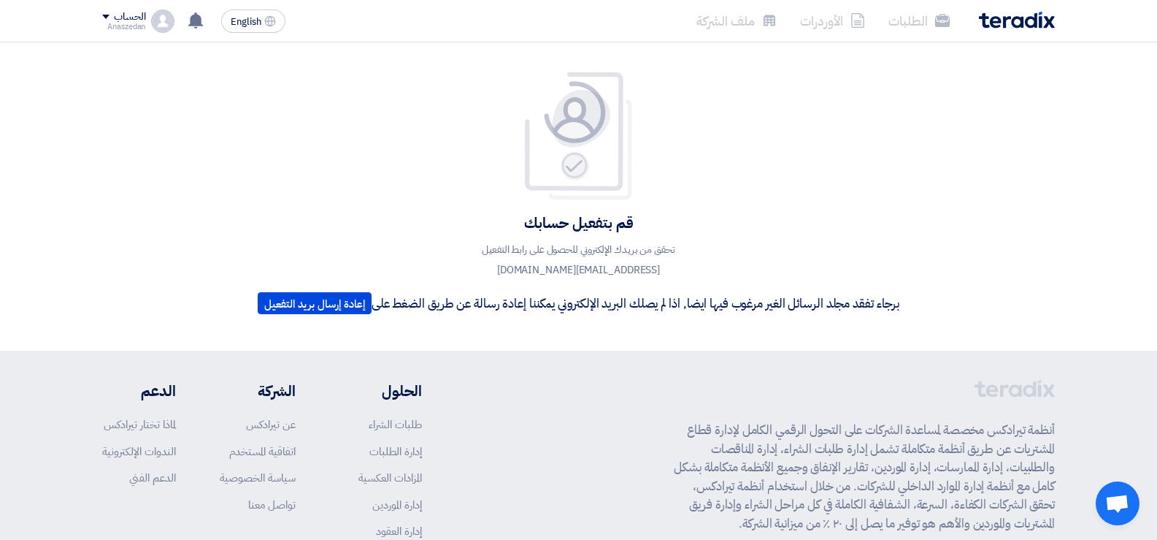
click at [994, 20] on img at bounding box center [1017, 20] width 76 height 17
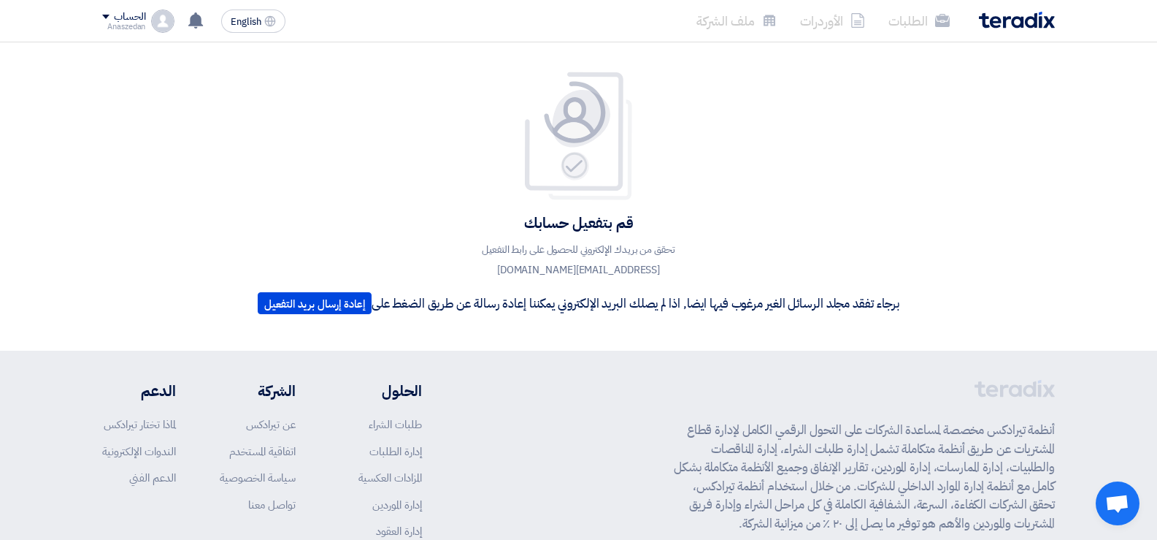
click at [994, 20] on img at bounding box center [1017, 20] width 76 height 17
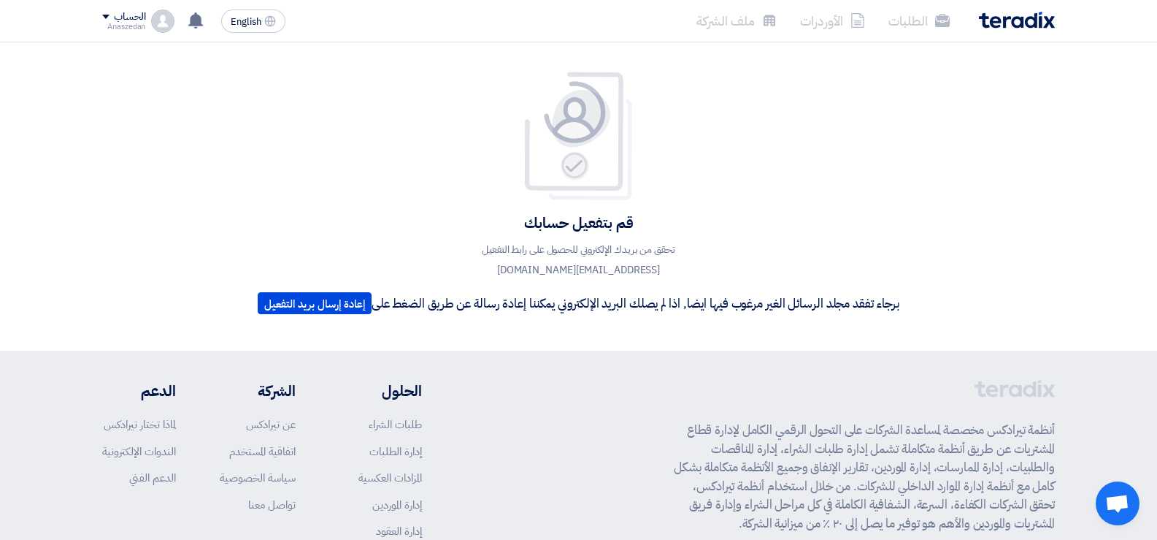
click at [994, 20] on img at bounding box center [1017, 20] width 76 height 17
click at [994, 17] on img at bounding box center [1017, 20] width 76 height 17
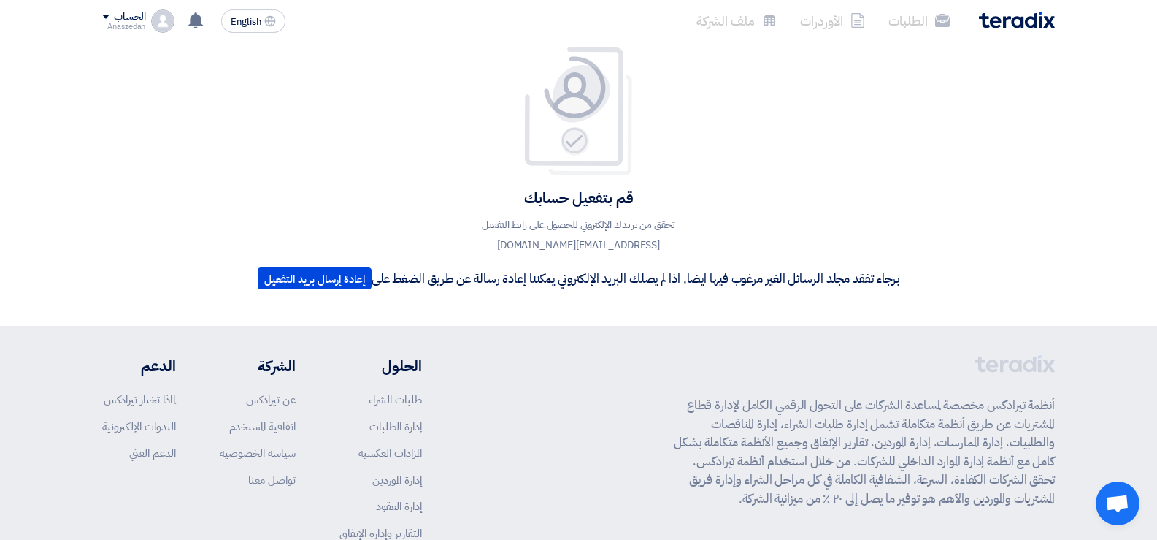
scroll to position [0, 0]
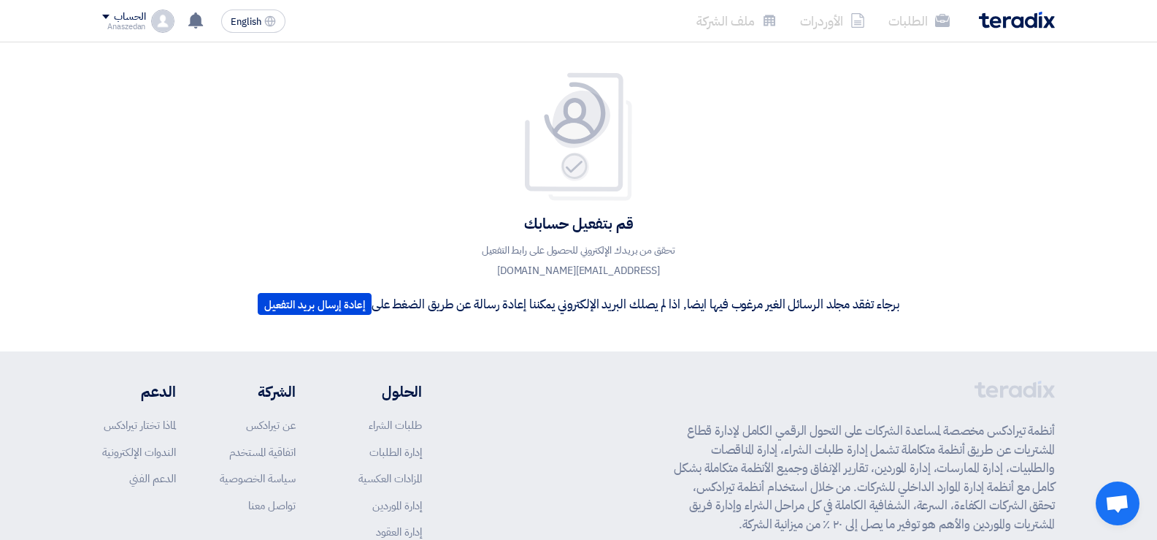
click at [1021, 26] on img at bounding box center [1017, 20] width 76 height 17
click at [1021, 27] on img at bounding box center [1017, 20] width 76 height 17
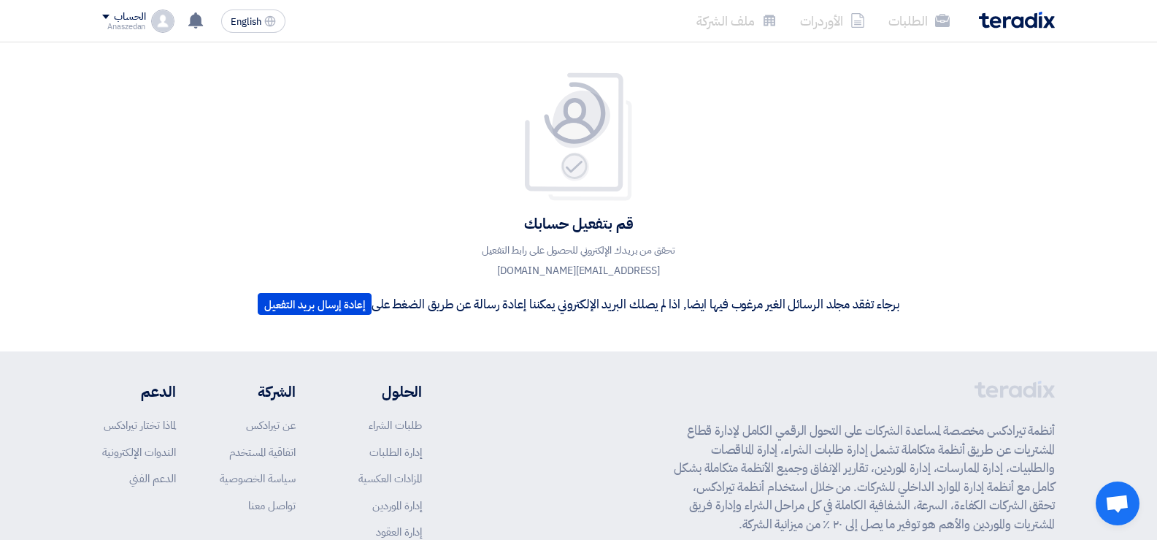
drag, startPoint x: 1021, startPoint y: 27, endPoint x: 977, endPoint y: 6, distance: 49.3
click at [1005, 18] on img at bounding box center [1017, 20] width 76 height 17
drag, startPoint x: 123, startPoint y: 79, endPoint x: 121, endPoint y: 37, distance: 42.4
click at [122, 64] on div "قم بتفعيل حسابك تحقق من بريدك الإلكتروني للحصول على رابط التفعيل anaszedan78@gm…" at bounding box center [578, 196] width 1157 height 309
click at [133, 18] on div "الحساب" at bounding box center [129, 17] width 31 height 12
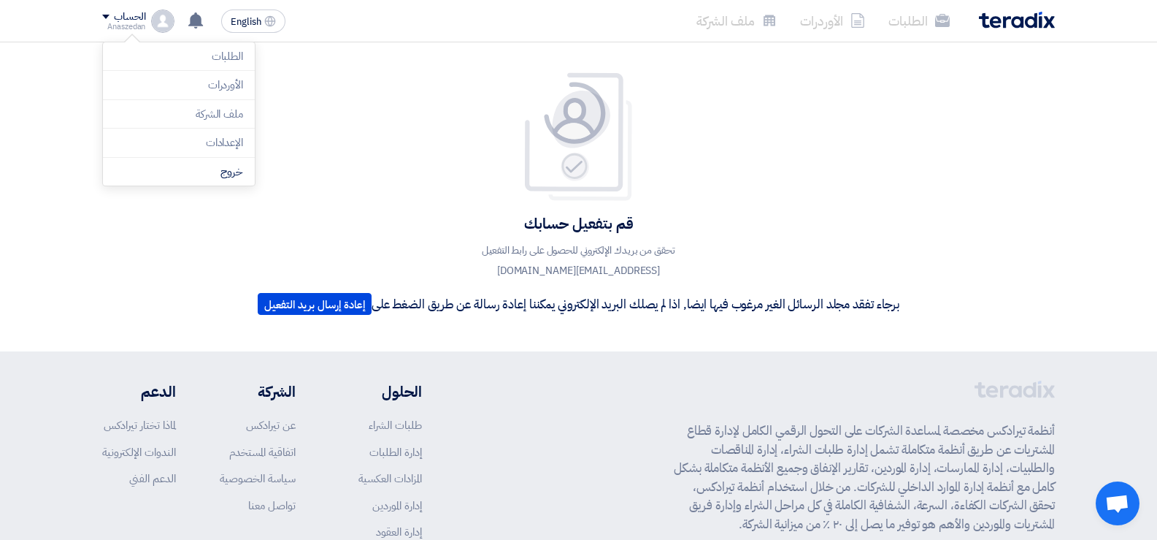
click at [348, 112] on div "قم بتفعيل حسابك تحقق من بريدك الإلكتروني للحصول على رابط التفعيل anaszedan78@gm…" at bounding box center [579, 197] width 664 height 250
click at [129, 23] on div "Anaszedan" at bounding box center [123, 27] width 43 height 8
click at [227, 176] on li "خروج" at bounding box center [179, 172] width 152 height 28
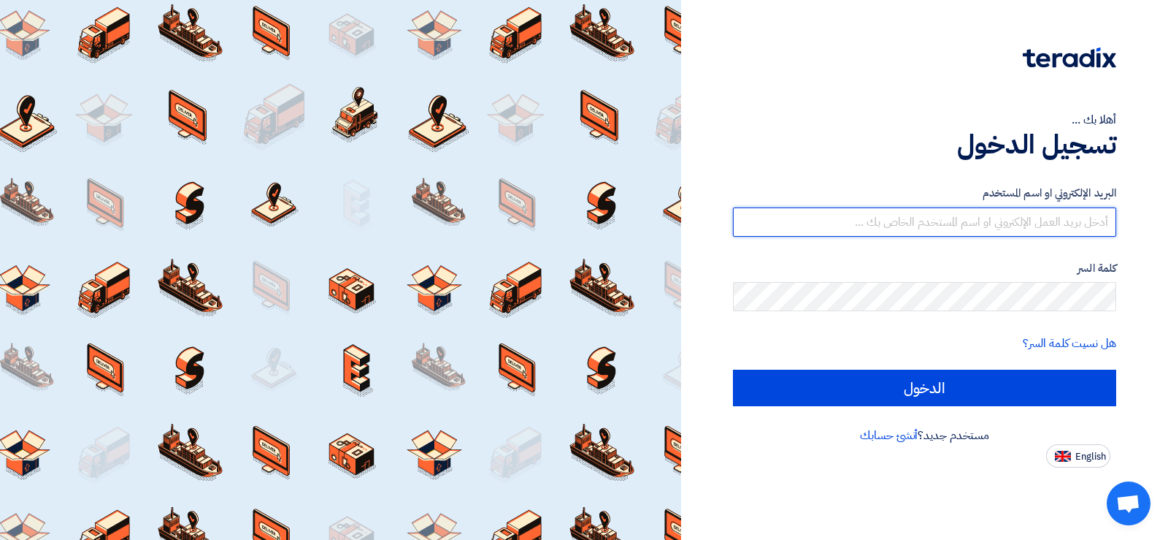
type input "anaszedan78@gmail.com"
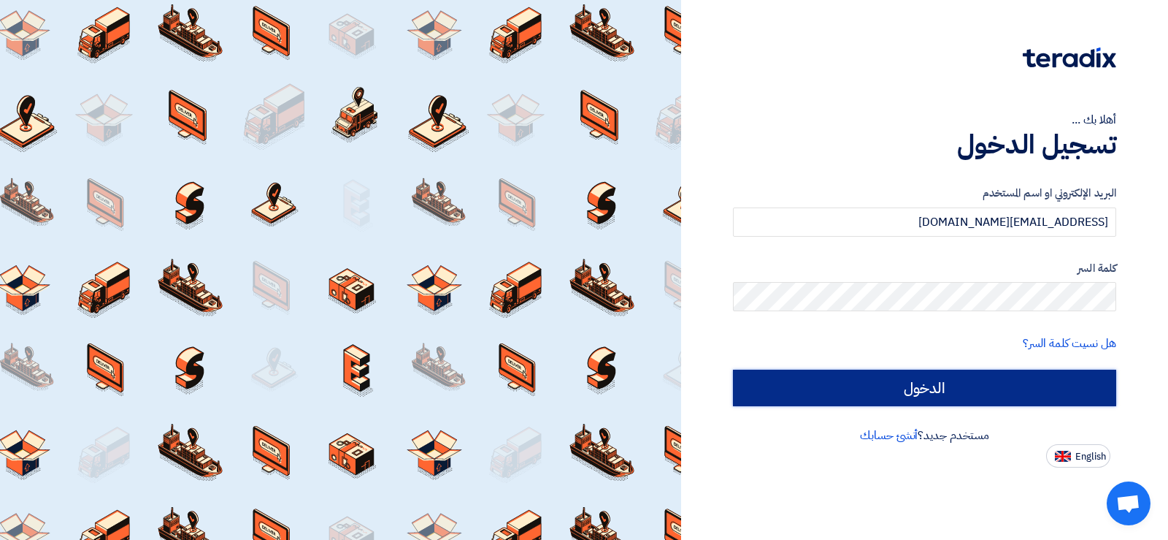
click at [920, 390] on input "الدخول" at bounding box center [924, 387] width 383 height 37
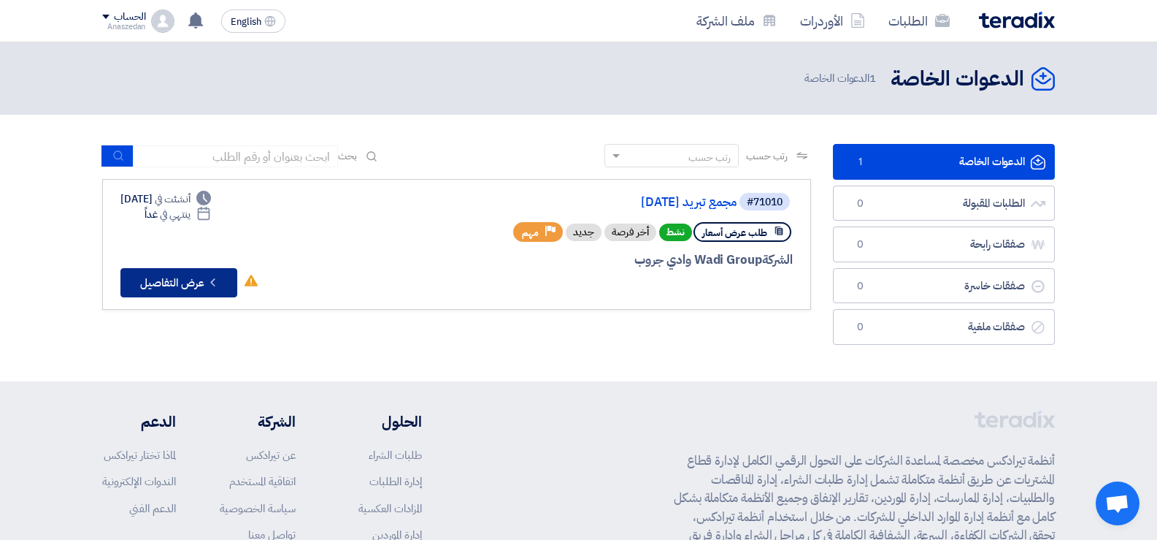
click at [188, 272] on button "Check details عرض التفاصيل" at bounding box center [178, 282] width 117 height 29
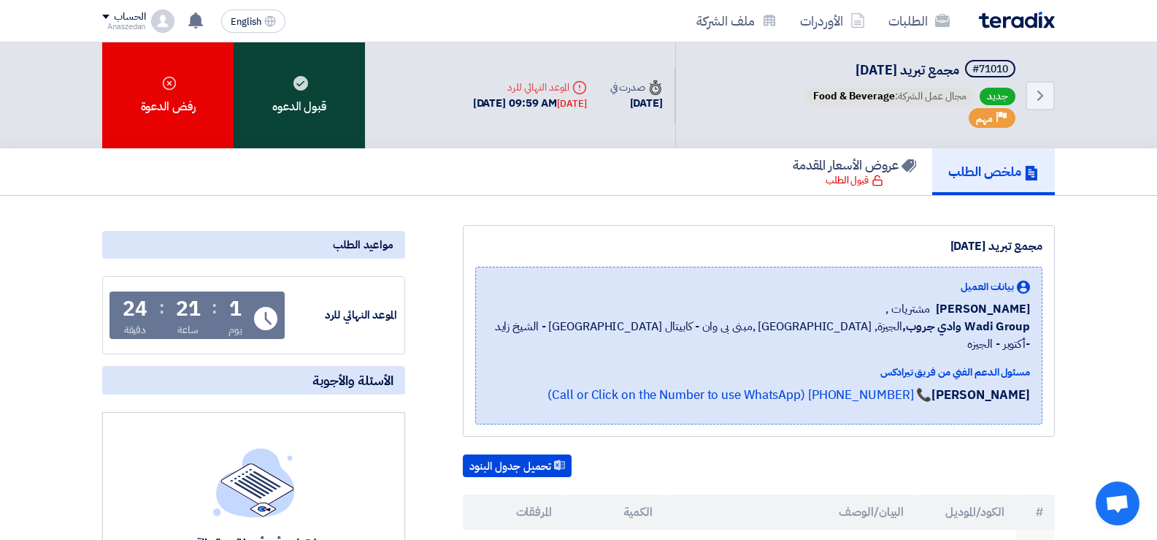
click at [312, 111] on div "قبول الدعوه" at bounding box center [299, 95] width 131 height 106
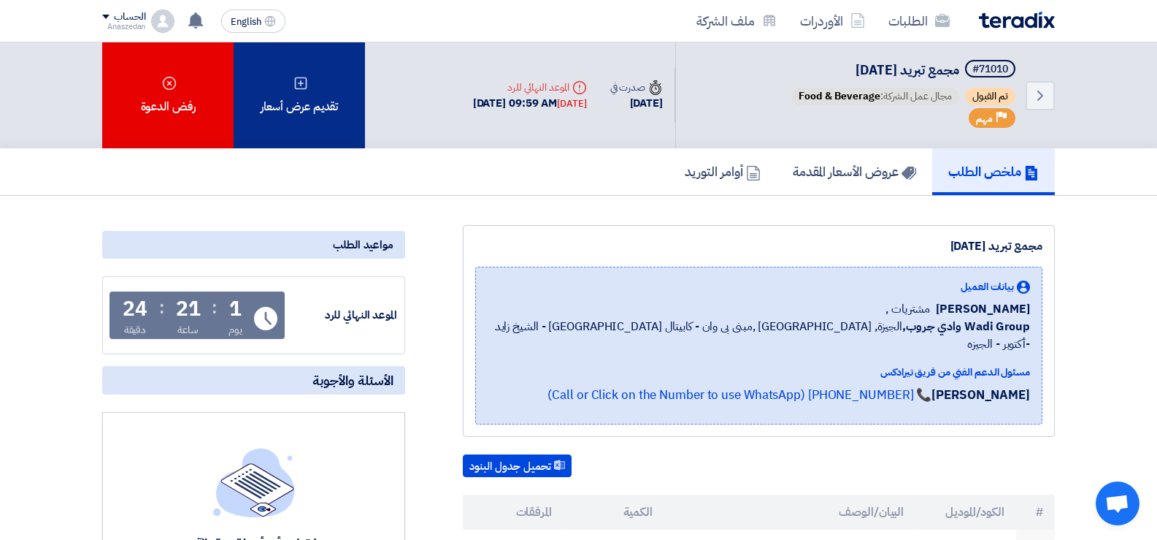
click at [285, 99] on div "تقديم عرض أسعار" at bounding box center [299, 95] width 131 height 106
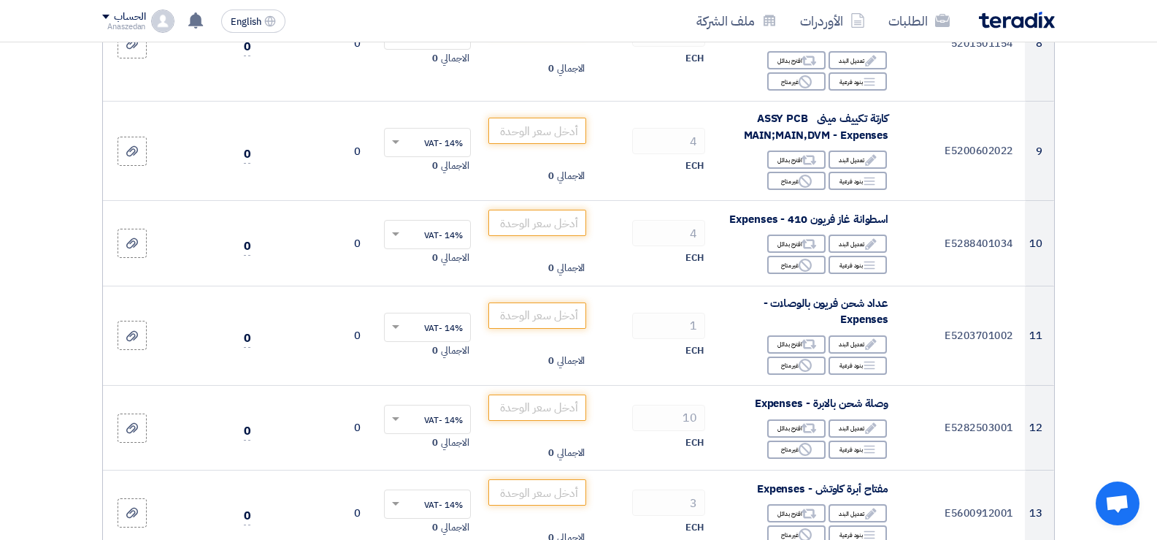
scroll to position [1095, 0]
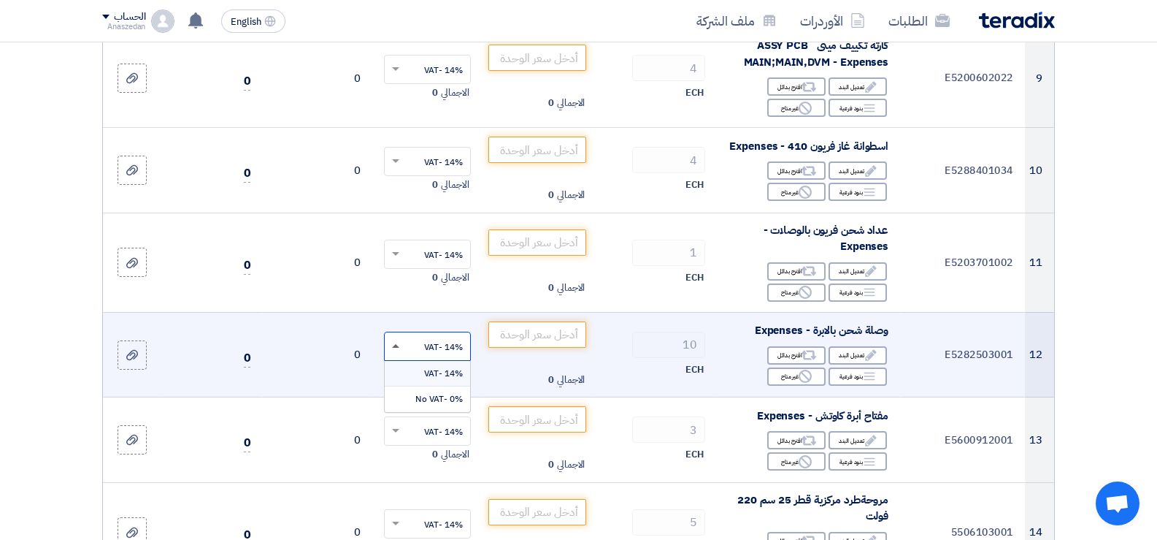
click at [398, 348] on span at bounding box center [395, 346] width 7 height 4
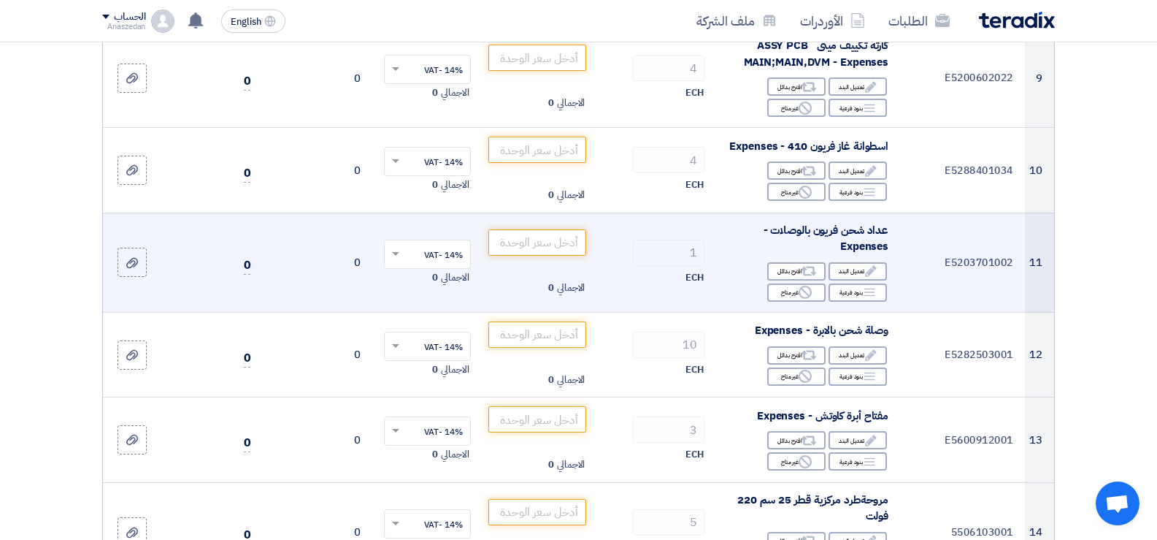
click at [645, 280] on td "1 ECH" at bounding box center [654, 261] width 125 height 99
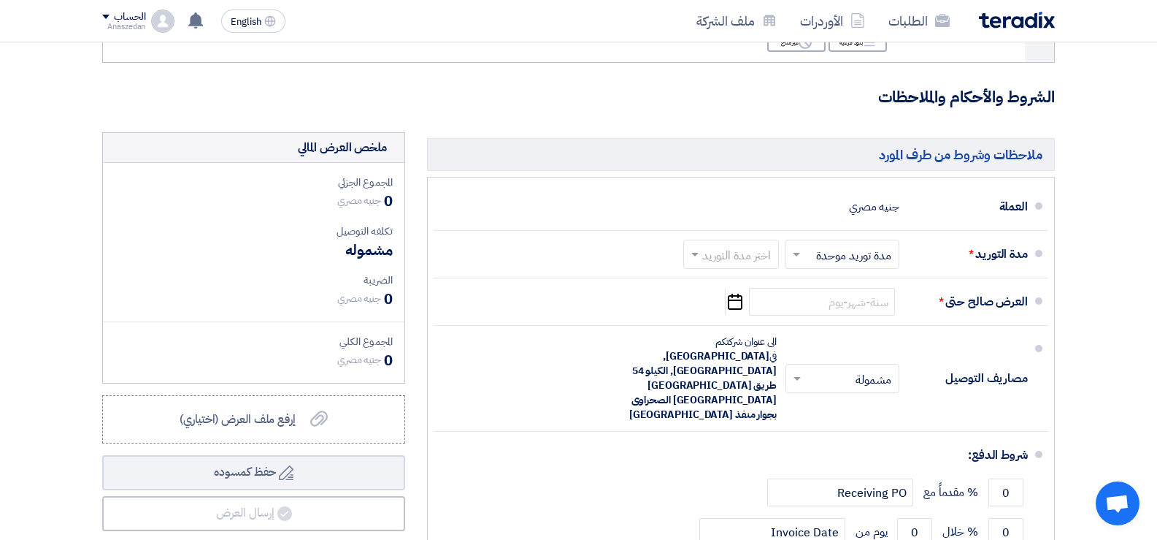
scroll to position [5987, 0]
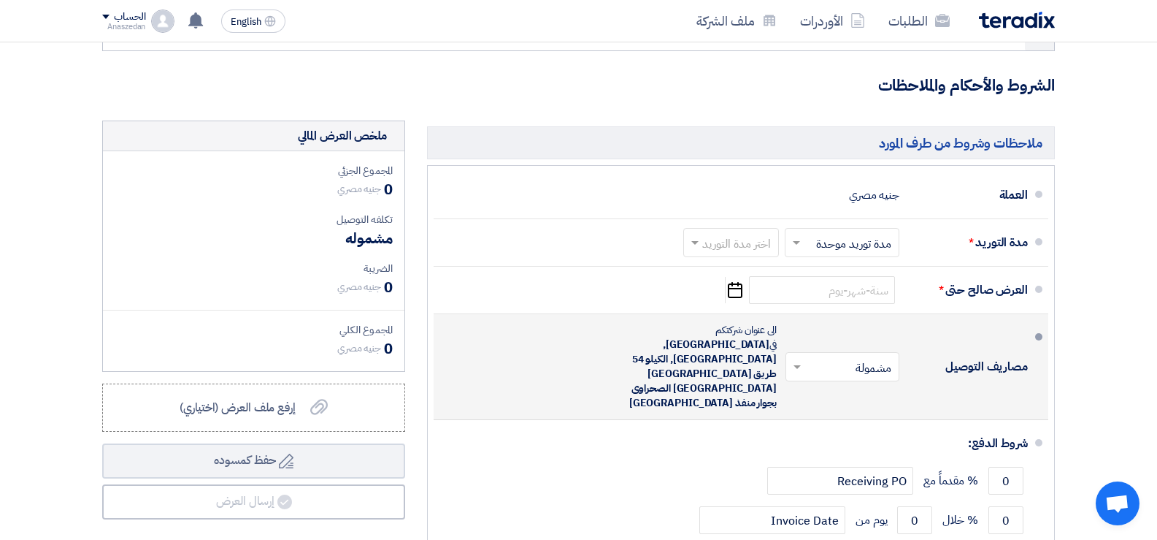
click at [801, 359] on span at bounding box center [795, 366] width 18 height 15
click at [605, 350] on div "مصاريف التوصيل × مشمولة × مشمولة غير مشمولة الى عنوان شركتكم في" at bounding box center [736, 366] width 583 height 93
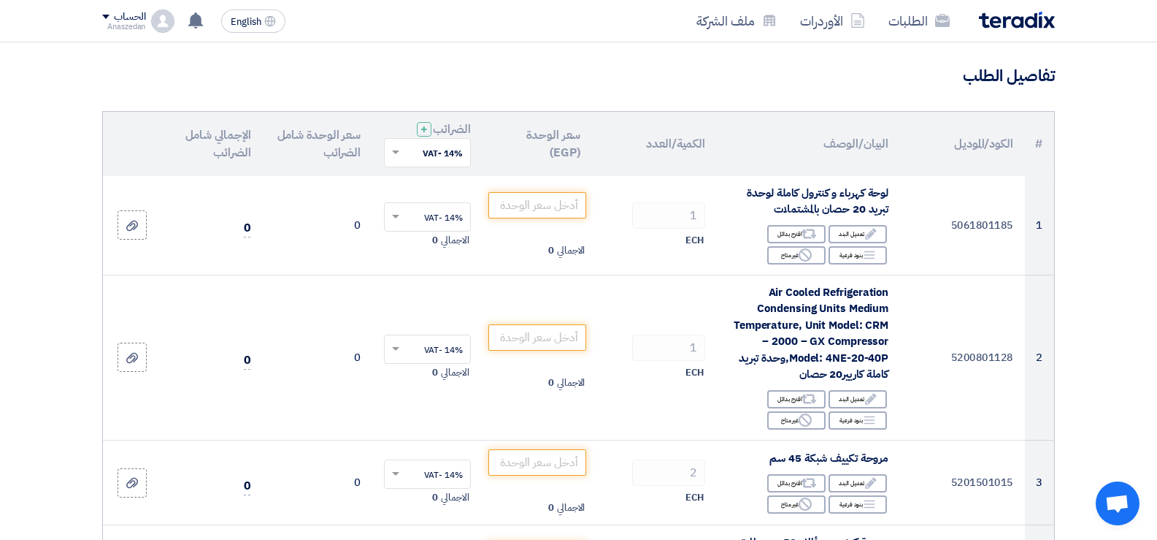
scroll to position [0, 0]
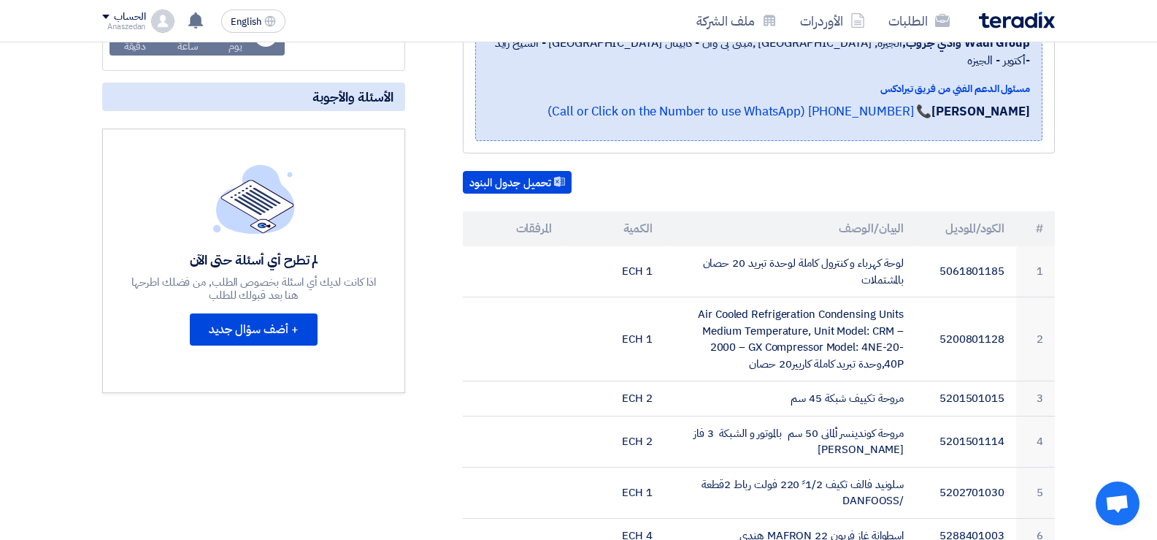
scroll to position [292, 0]
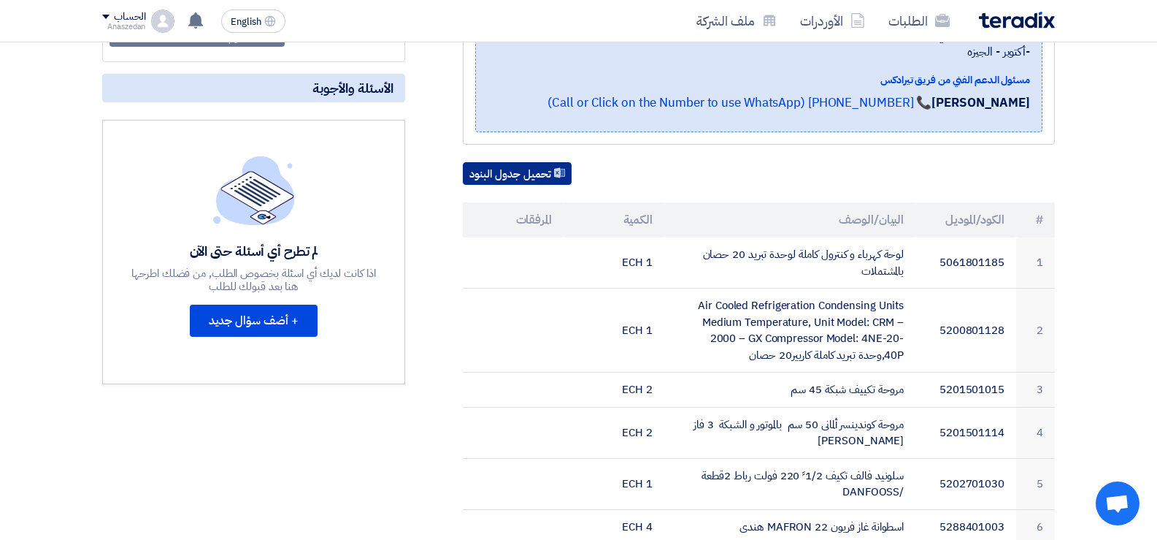
click at [513, 162] on button "تحميل جدول البنود" at bounding box center [517, 173] width 109 height 23
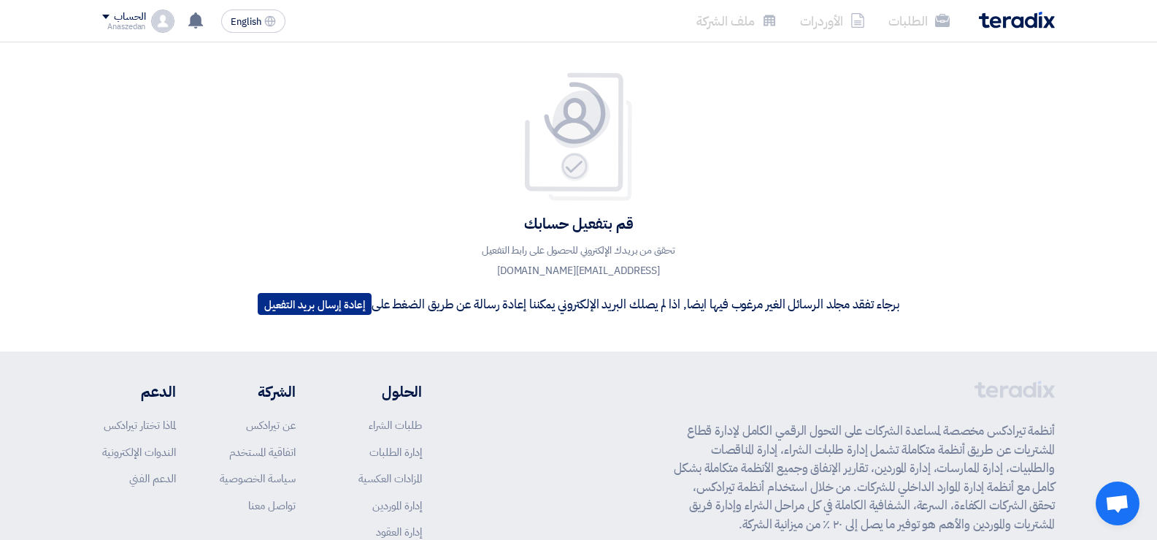
click at [322, 307] on button "إعادة إرسال بريد التفعيل" at bounding box center [315, 304] width 114 height 22
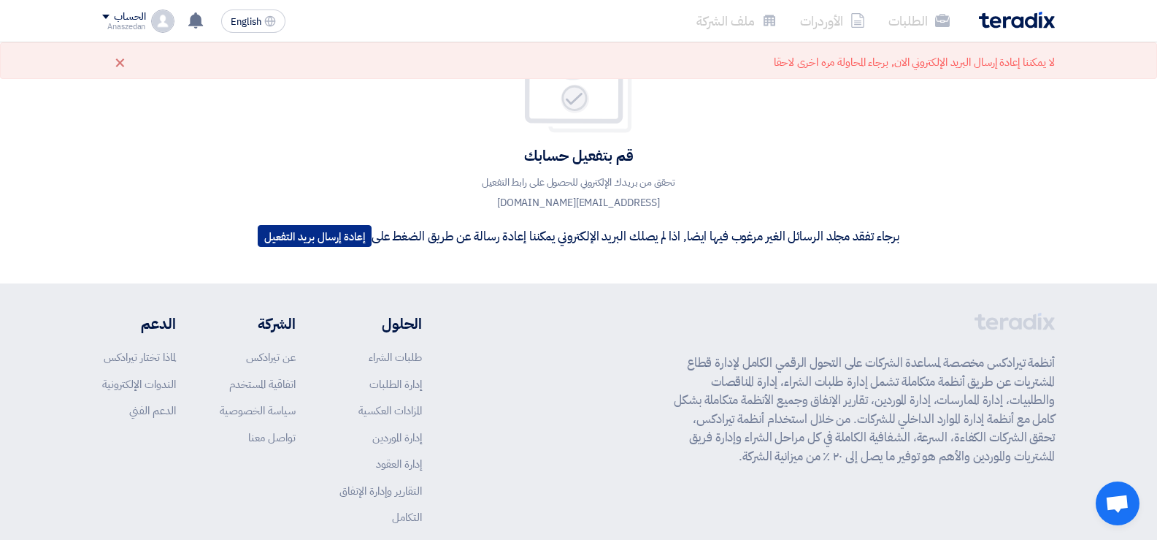
scroll to position [1, 0]
